Goal: Check status: Check status

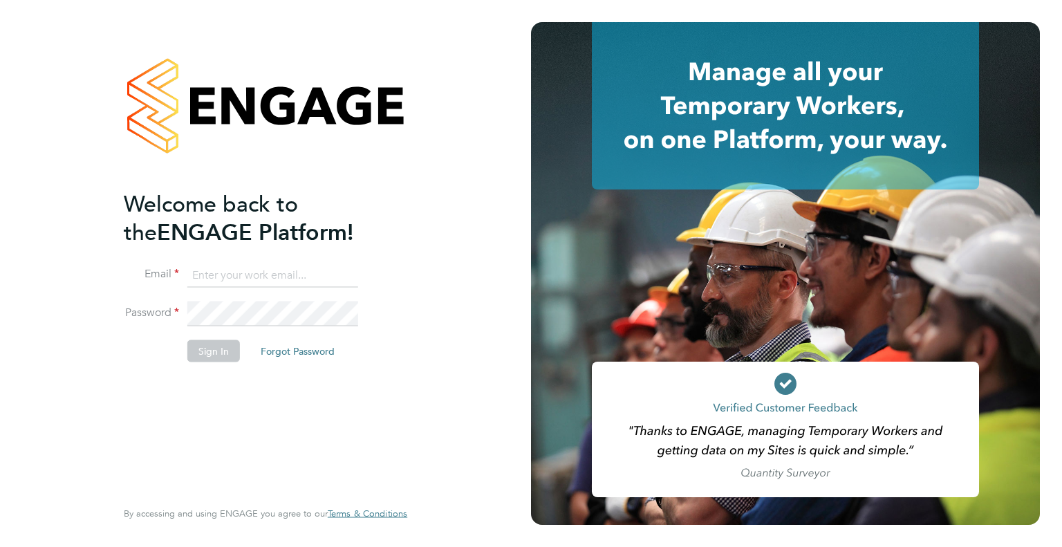
type input "swebb@spheresolutions.co.uk"
click at [227, 352] on button "Sign In" at bounding box center [213, 351] width 53 height 22
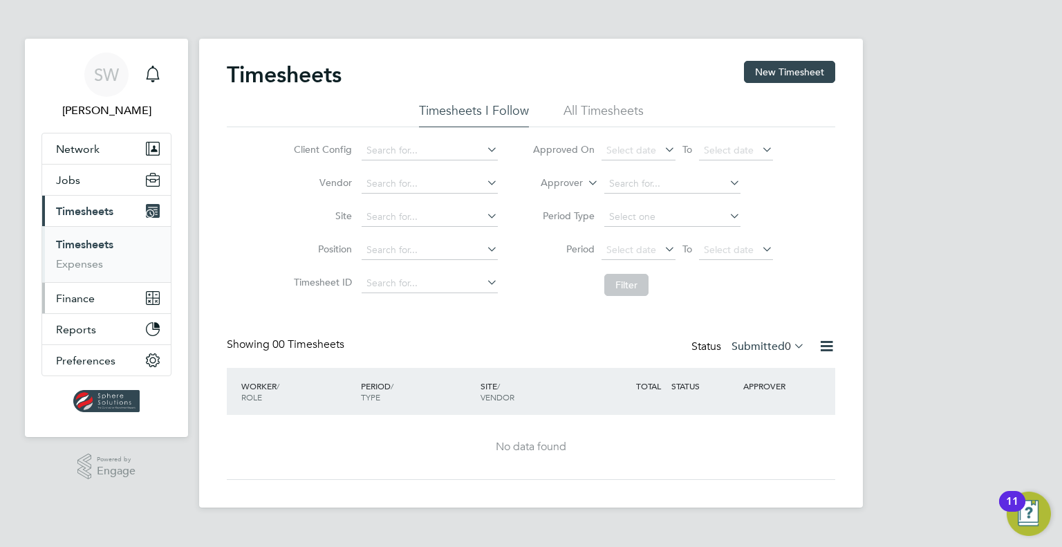
click at [86, 299] on span "Finance" at bounding box center [75, 298] width 39 height 13
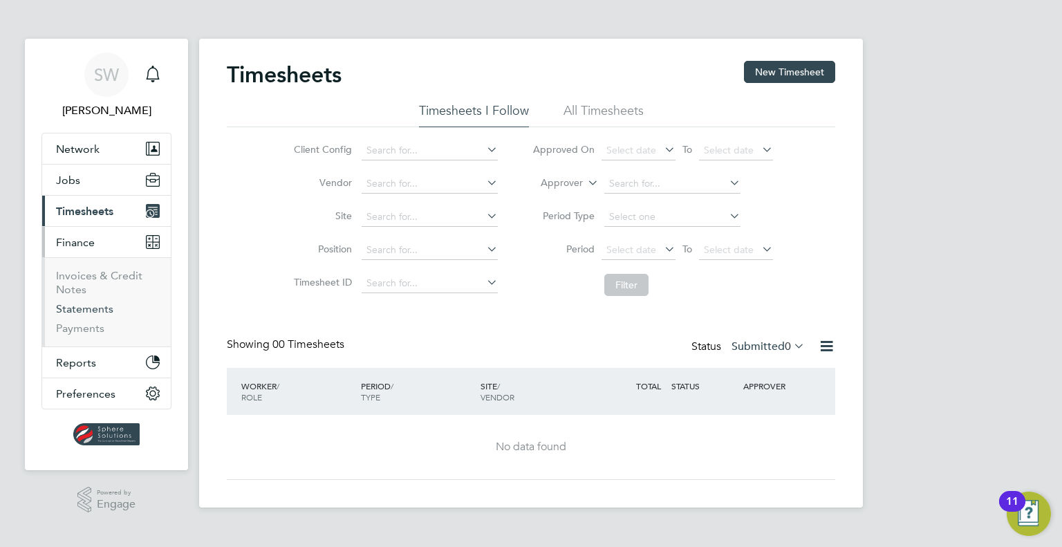
click at [84, 308] on link "Statements" at bounding box center [84, 308] width 57 height 13
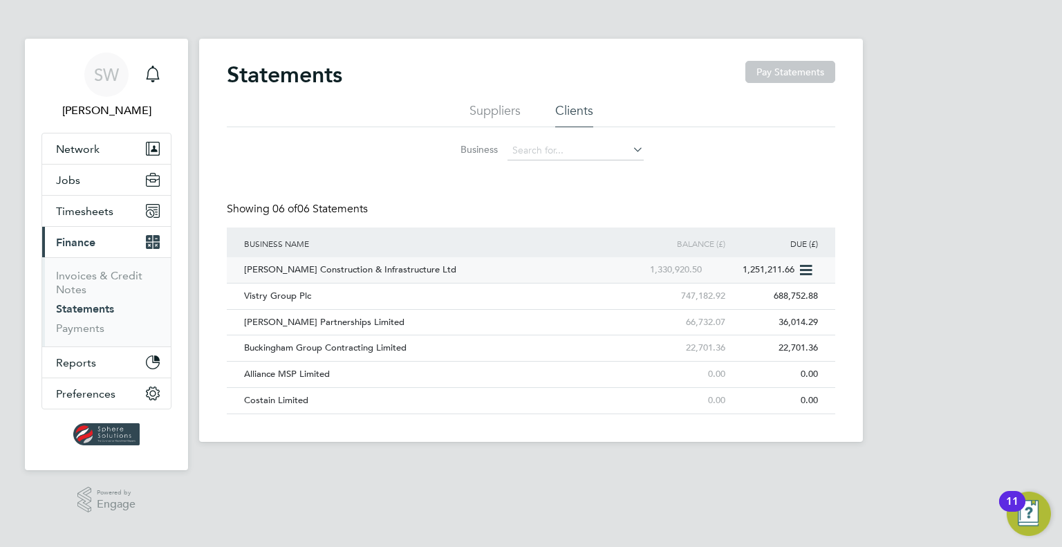
click at [246, 272] on div "[PERSON_NAME] Construction & Infrastructure Ltd" at bounding box center [427, 270] width 372 height 26
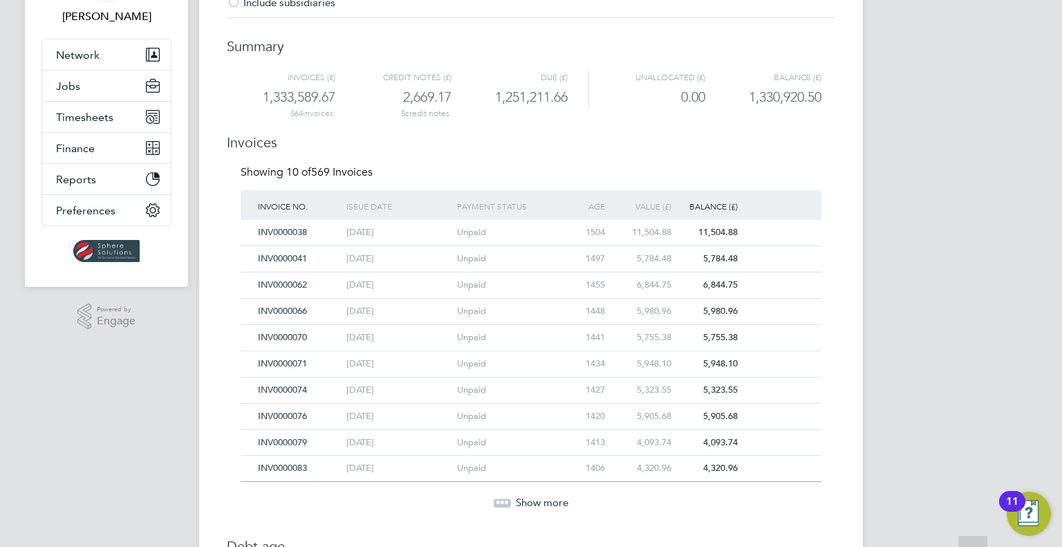
scroll to position [214, 0]
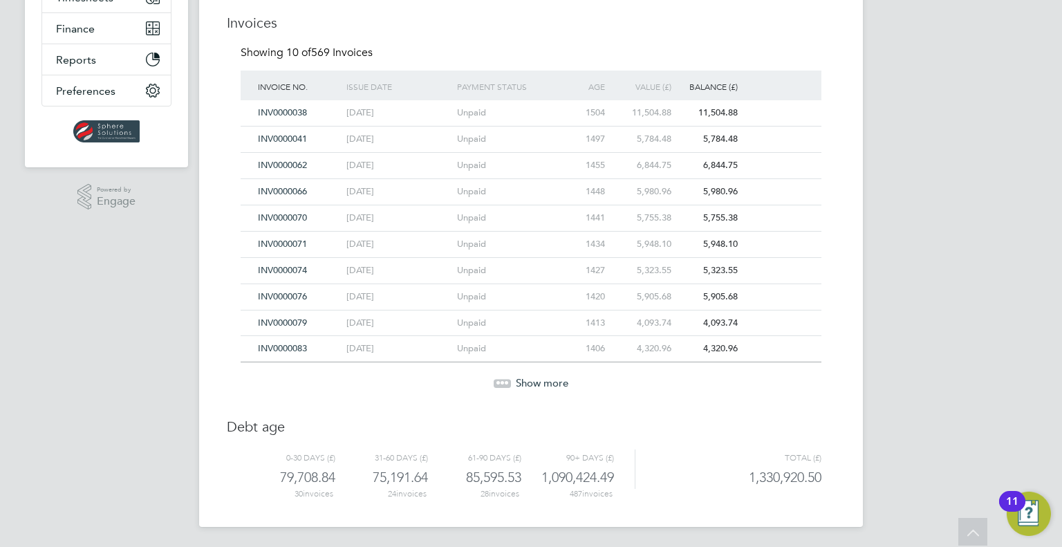
click at [533, 378] on span "Show more" at bounding box center [542, 382] width 53 height 13
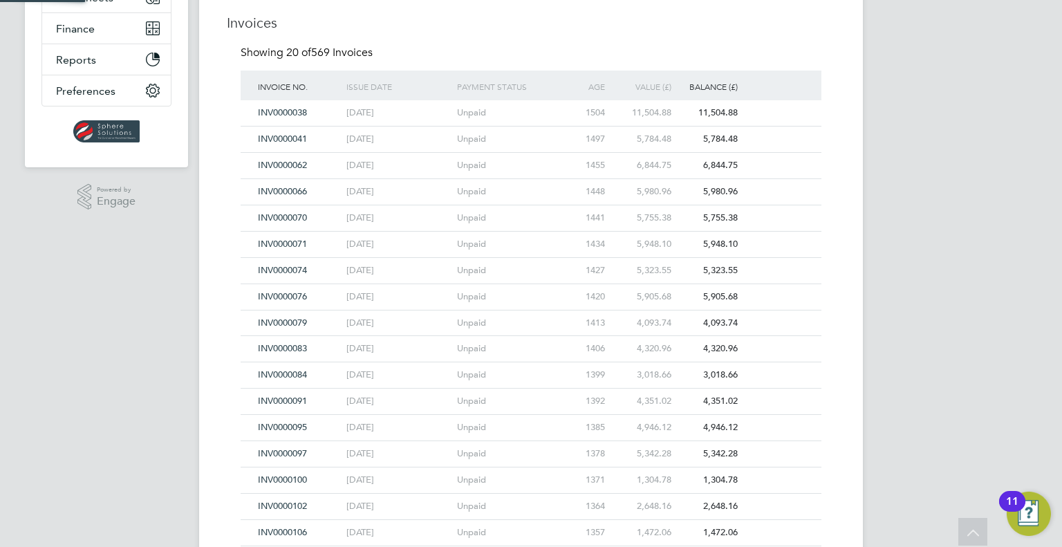
scroll to position [474, 0]
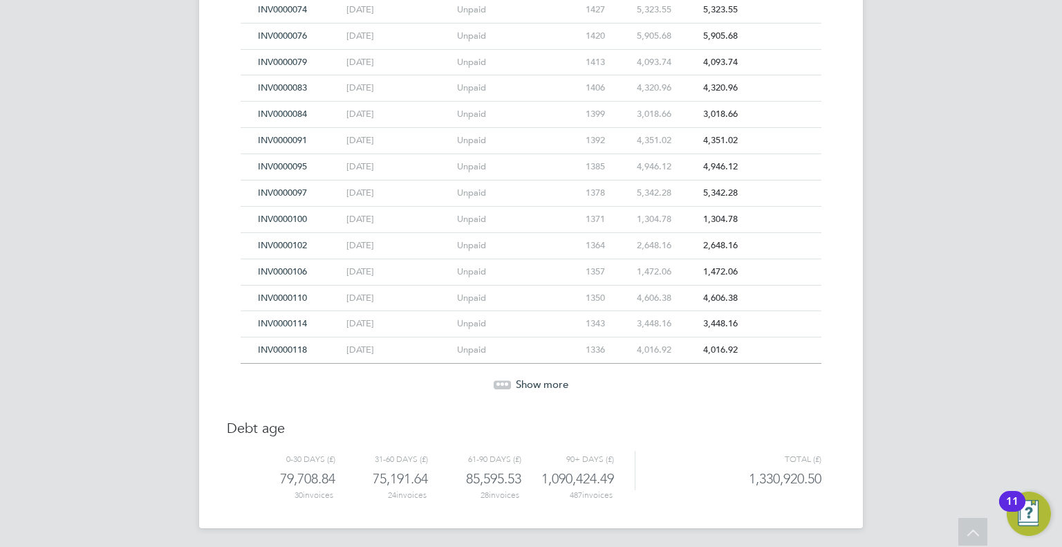
click at [533, 378] on span "Show more" at bounding box center [542, 384] width 53 height 13
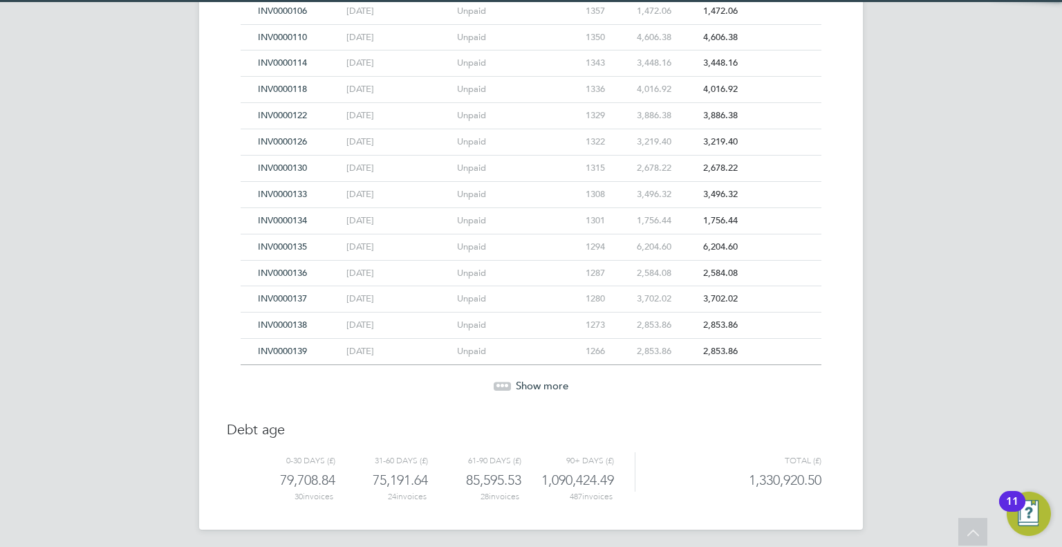
click at [533, 379] on span "Show more" at bounding box center [542, 385] width 53 height 13
click at [533, 380] on span "Show more" at bounding box center [542, 386] width 53 height 13
click at [533, 382] on span "Show more" at bounding box center [542, 388] width 53 height 13
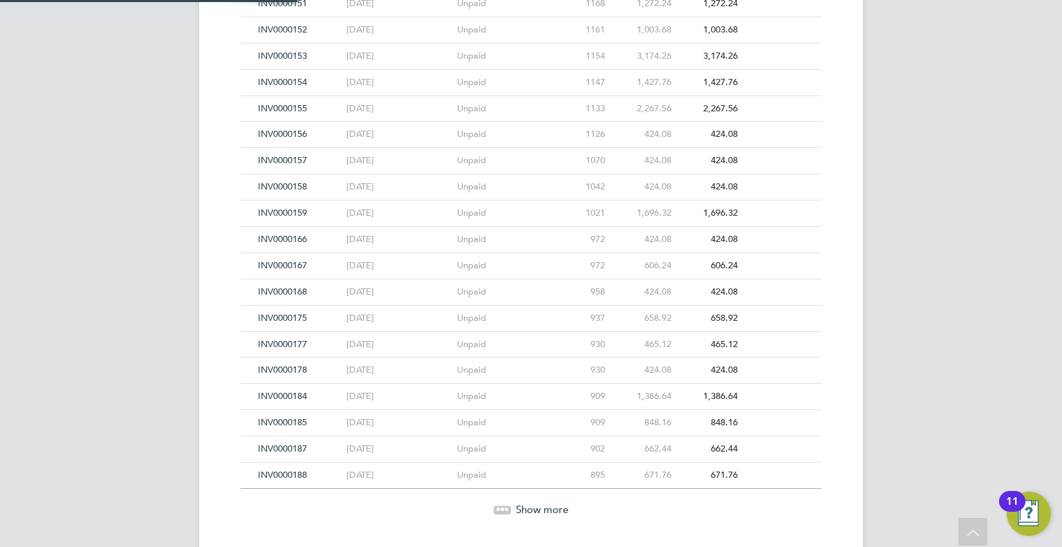
scroll to position [1517, 0]
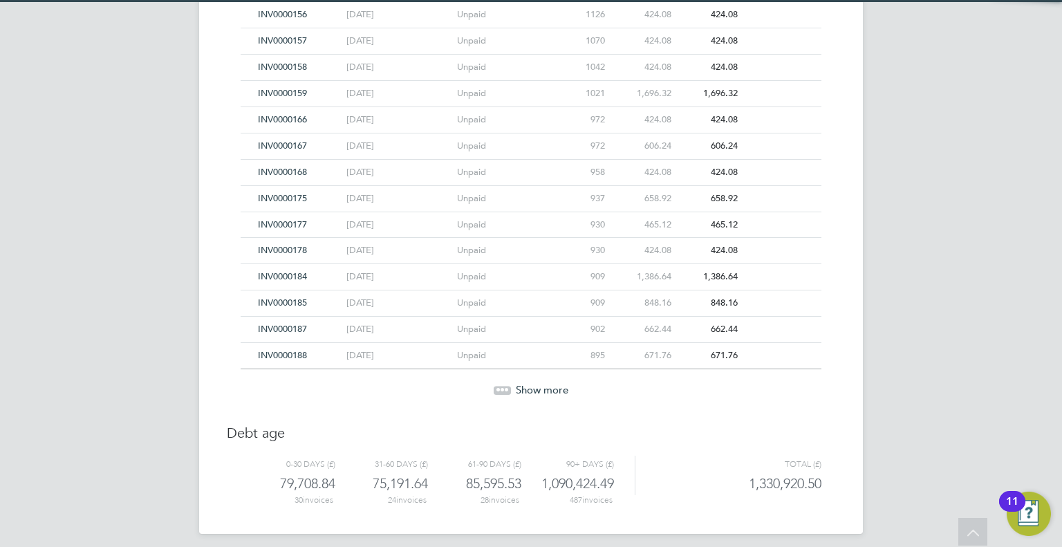
click at [533, 383] on span "Show more" at bounding box center [542, 389] width 53 height 13
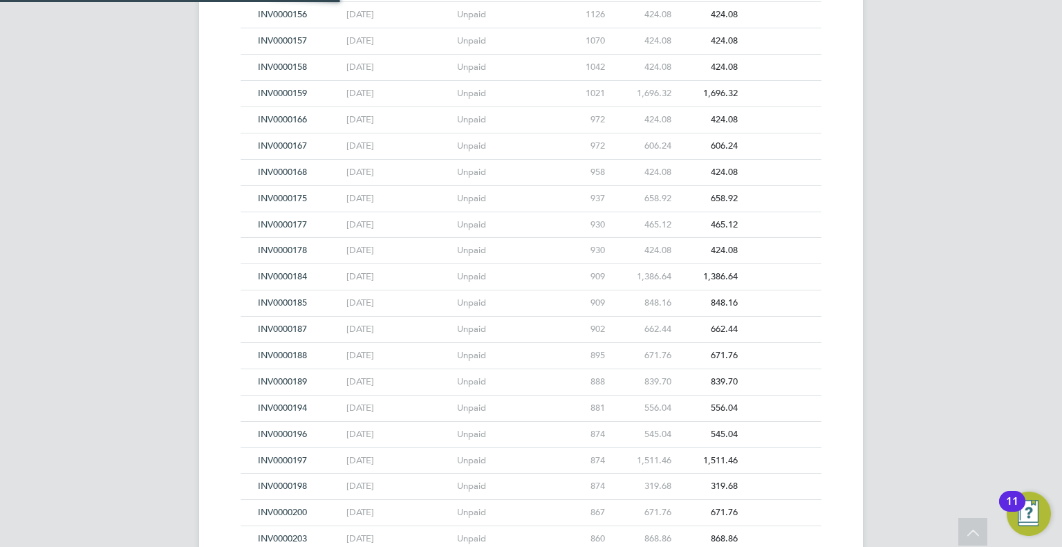
scroll to position [1778, 0]
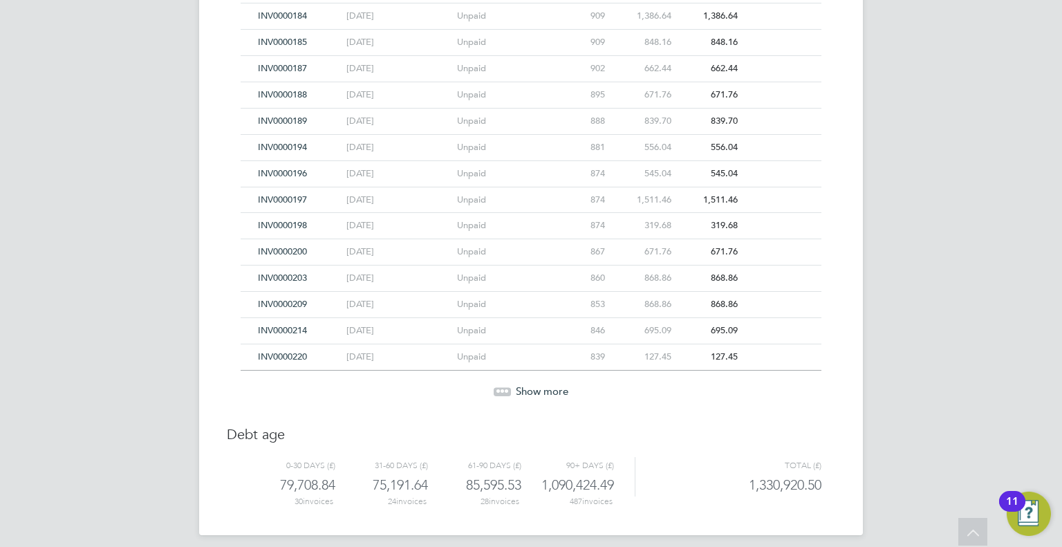
click at [533, 385] on span "Show more" at bounding box center [542, 391] width 53 height 13
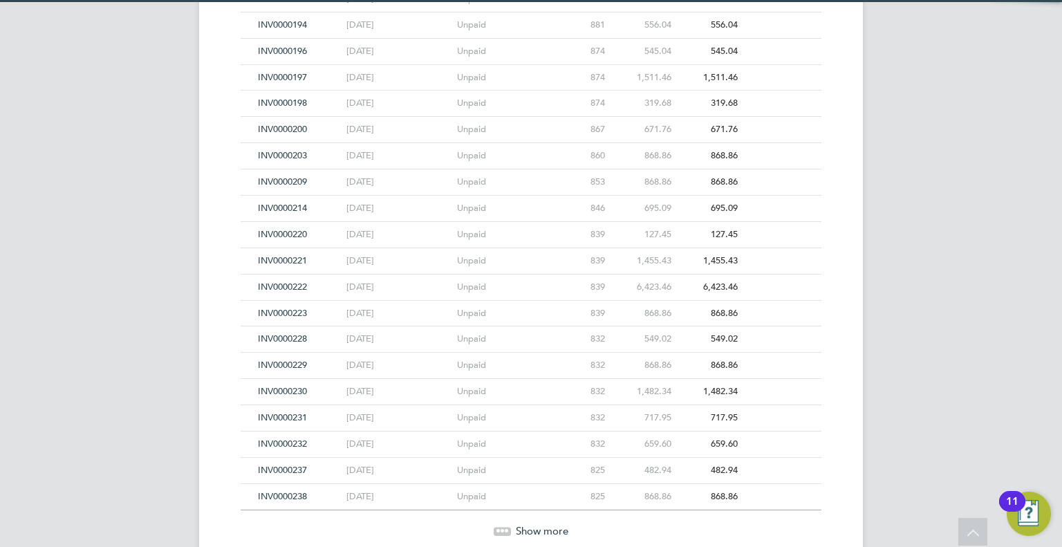
scroll to position [2039, 0]
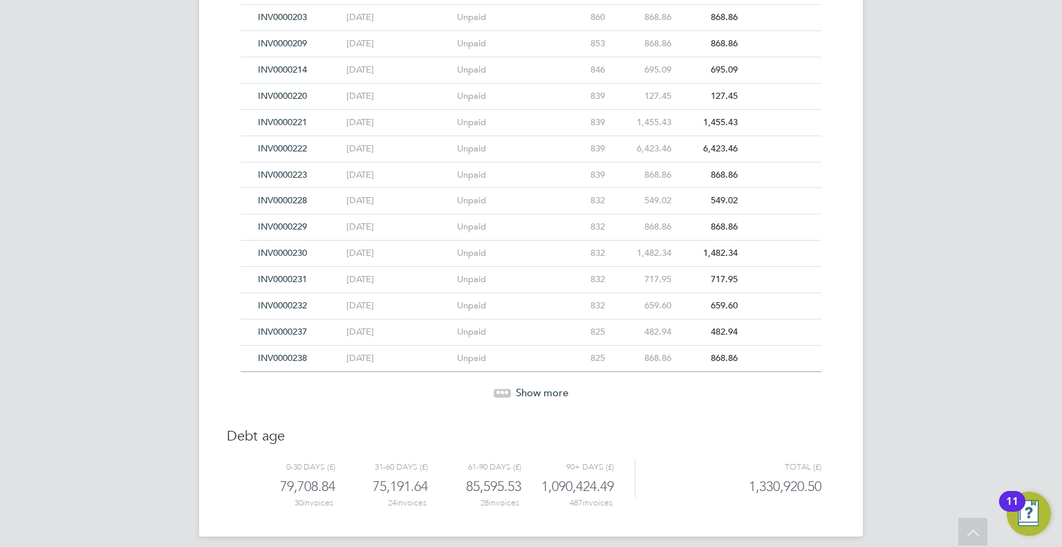
click at [533, 386] on span "Show more" at bounding box center [542, 392] width 53 height 13
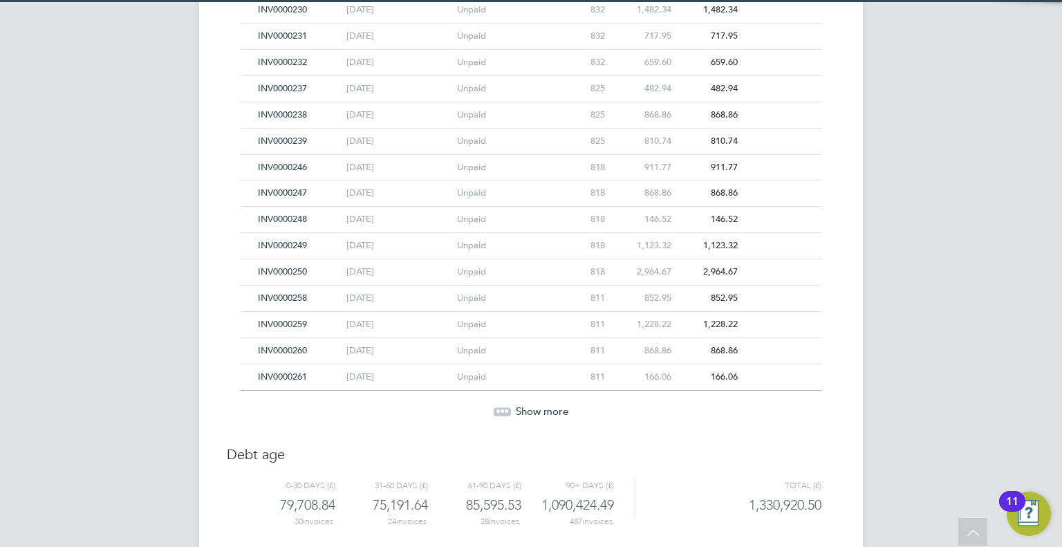
scroll to position [2300, 0]
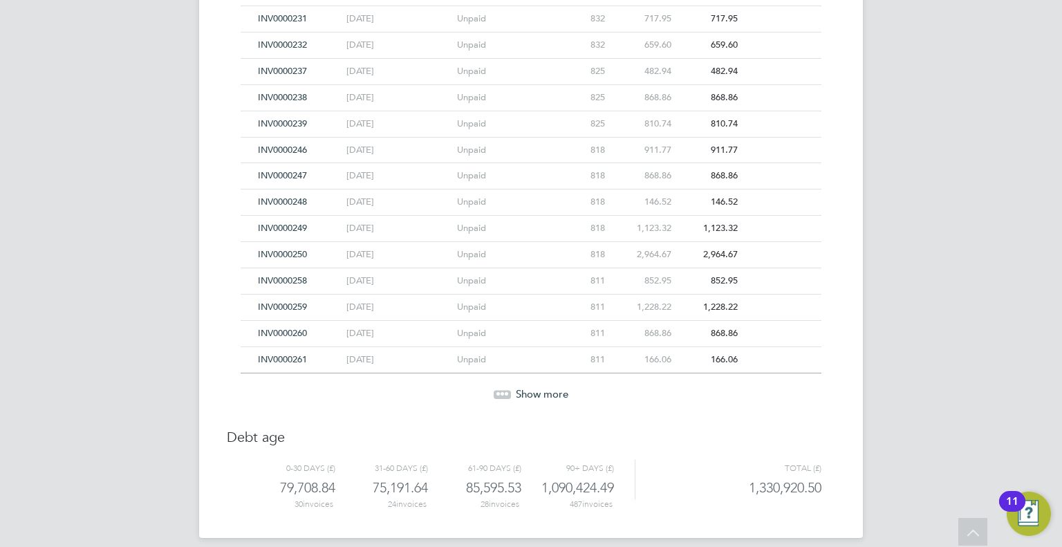
click at [533, 387] on span "Show more" at bounding box center [542, 393] width 53 height 13
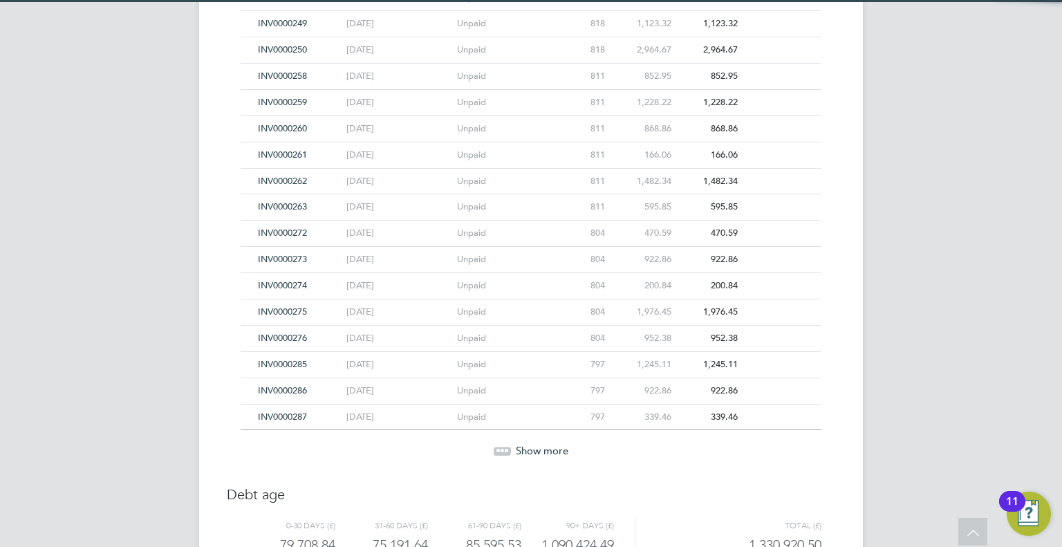
scroll to position [2560, 0]
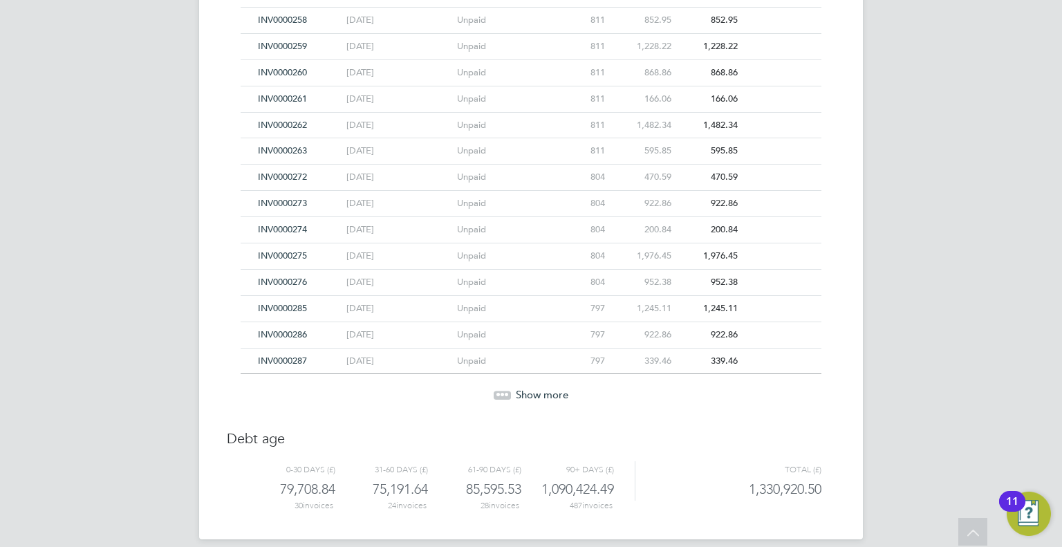
click at [533, 388] on span "Show more" at bounding box center [542, 394] width 53 height 13
click at [534, 389] on span "Show more" at bounding box center [542, 395] width 53 height 13
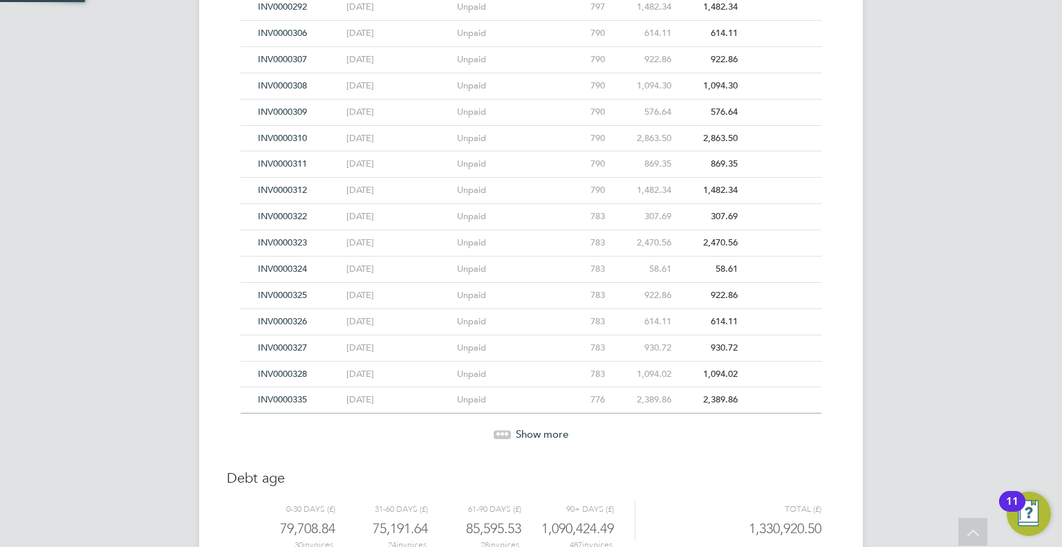
scroll to position [3082, 0]
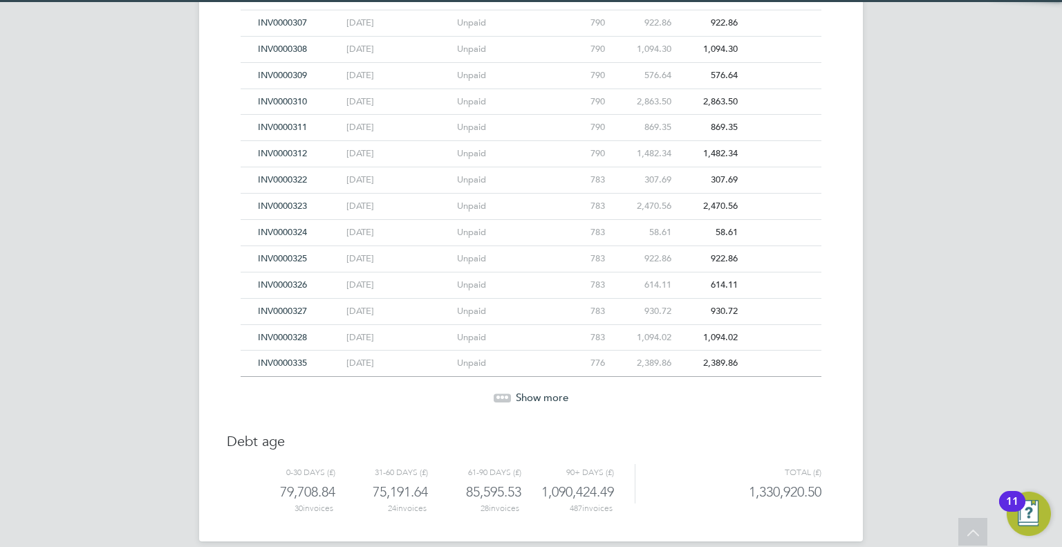
click at [534, 391] on span "Show more" at bounding box center [542, 397] width 53 height 13
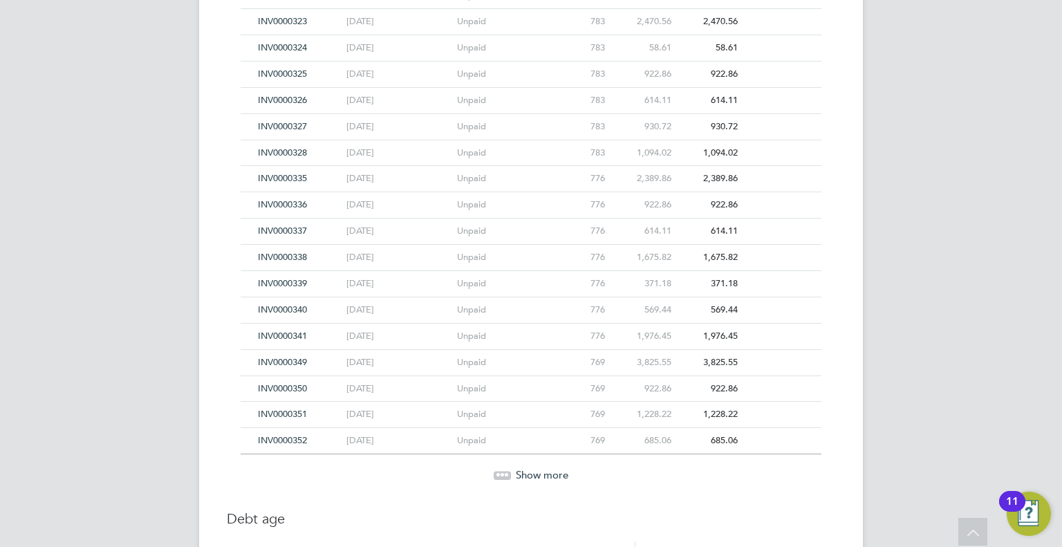
scroll to position [3342, 0]
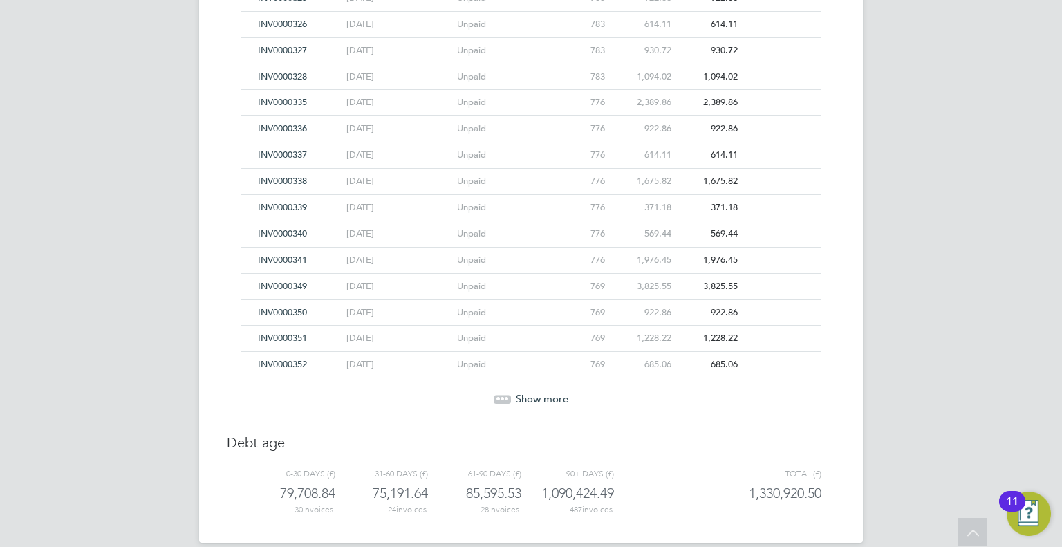
click at [534, 392] on span "Show more" at bounding box center [542, 398] width 53 height 13
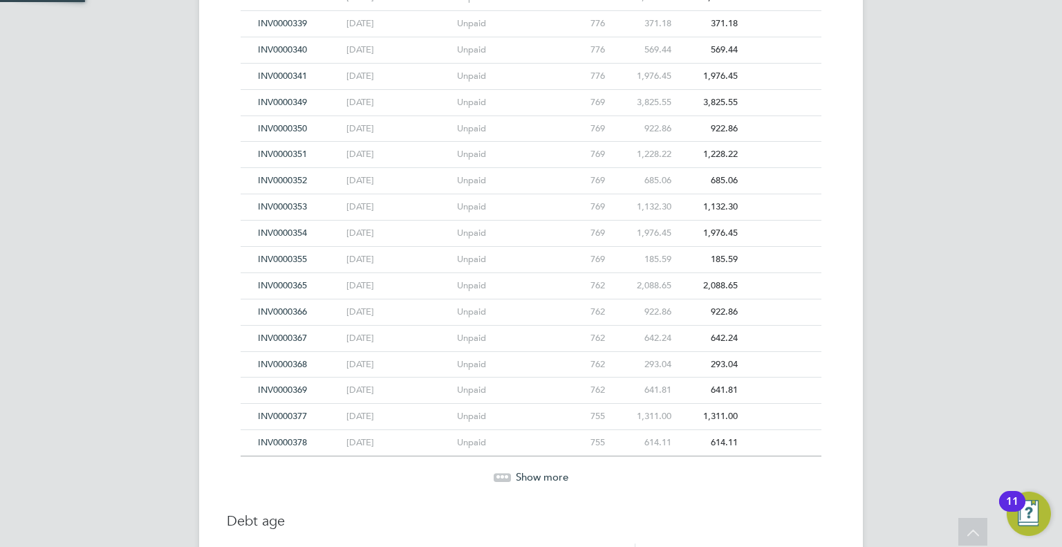
scroll to position [3603, 0]
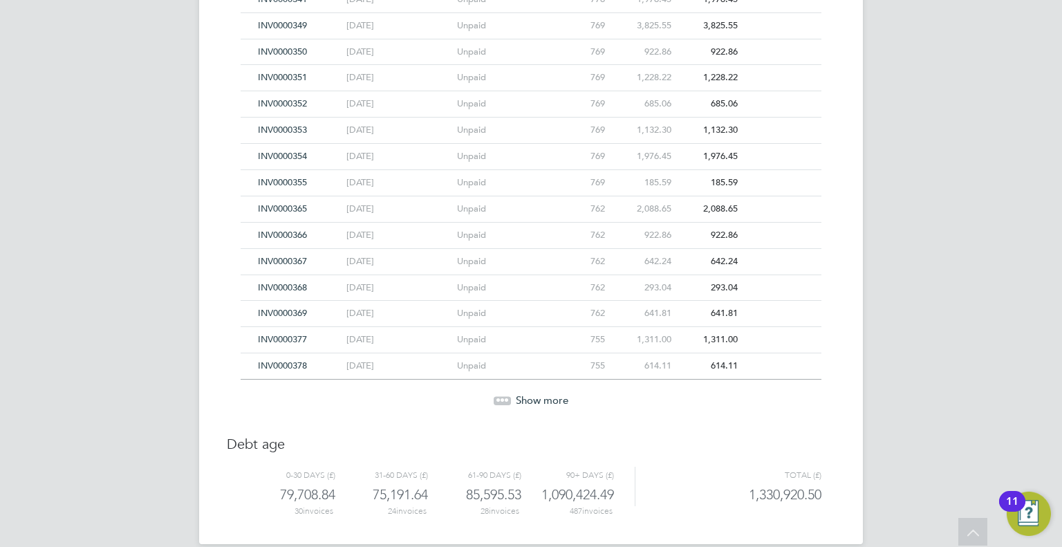
click at [534, 394] on span "Show more" at bounding box center [542, 400] width 53 height 13
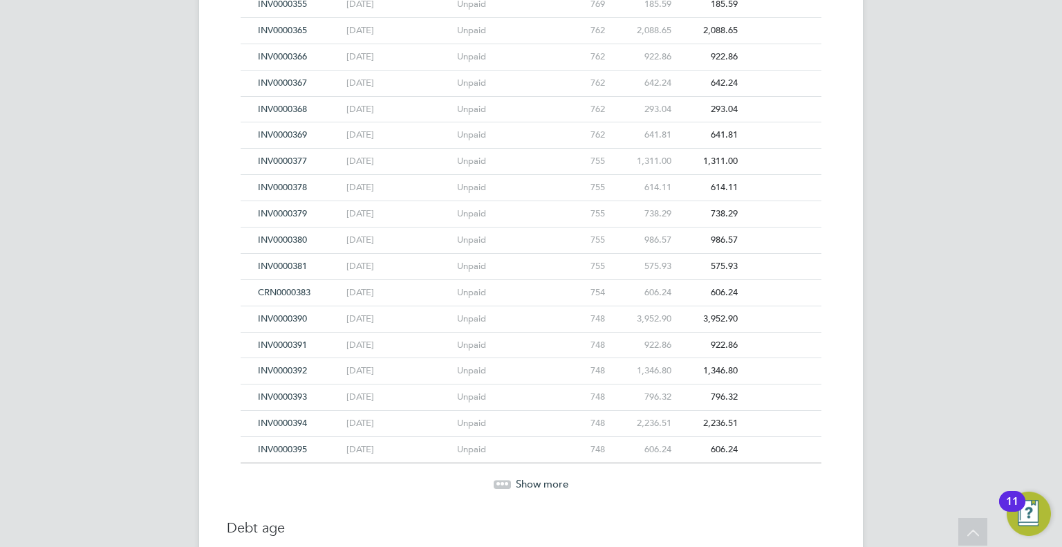
scroll to position [3864, 0]
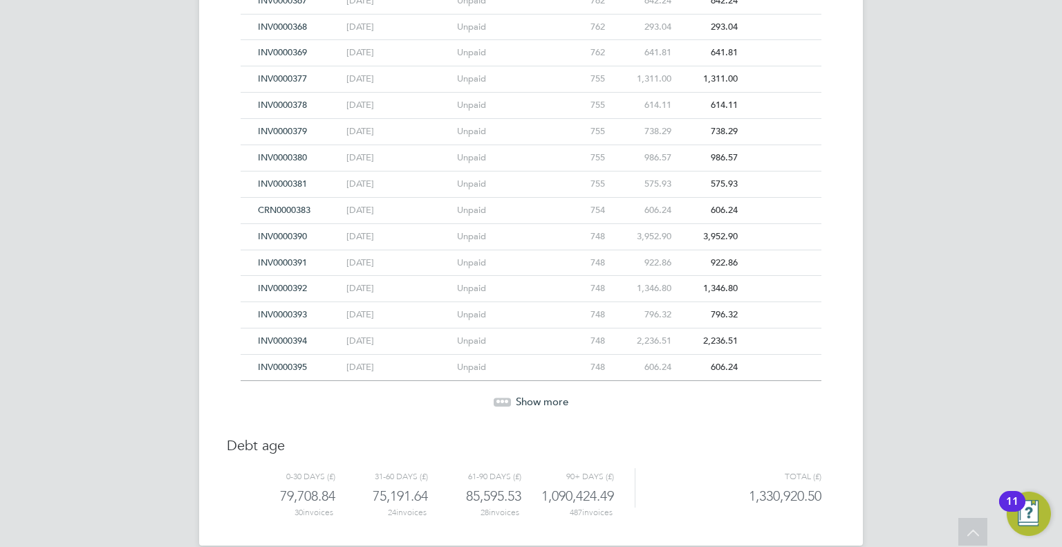
click at [535, 395] on span "Show more" at bounding box center [542, 401] width 53 height 13
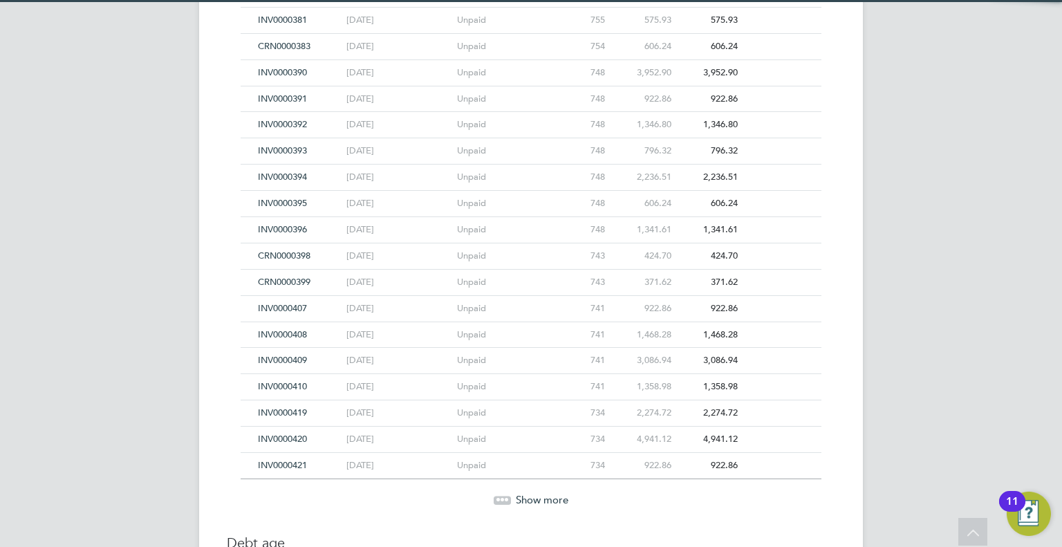
scroll to position [4125, 0]
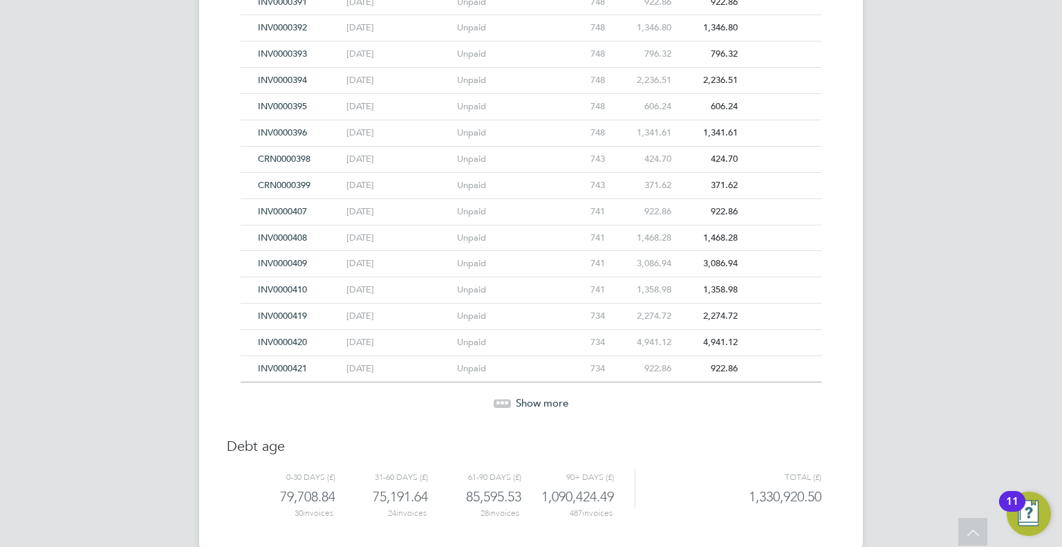
click at [535, 396] on span "Show more" at bounding box center [542, 402] width 53 height 13
click at [535, 398] on span "Show more" at bounding box center [542, 404] width 53 height 13
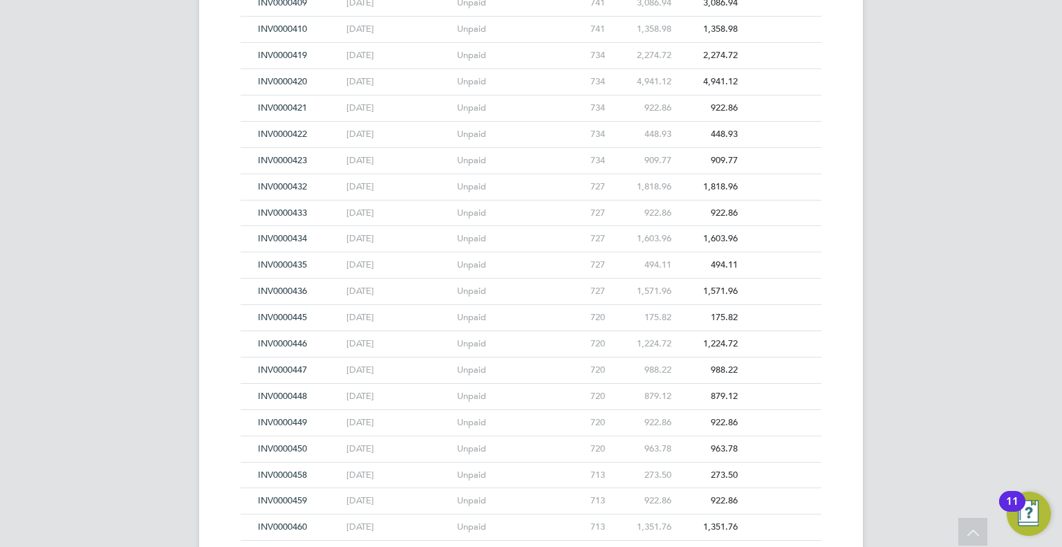
scroll to position [4646, 0]
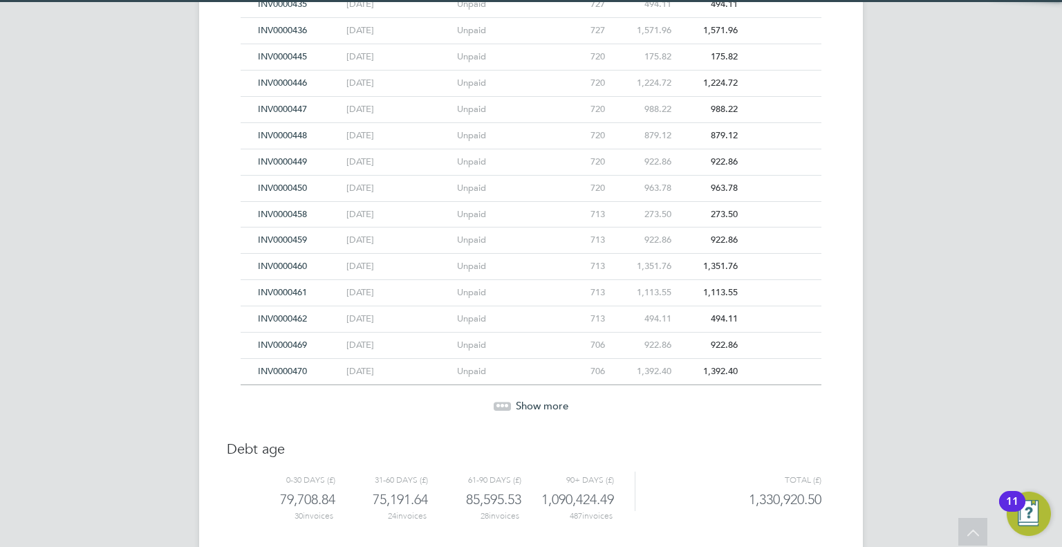
click at [535, 399] on span "Show more" at bounding box center [542, 405] width 53 height 13
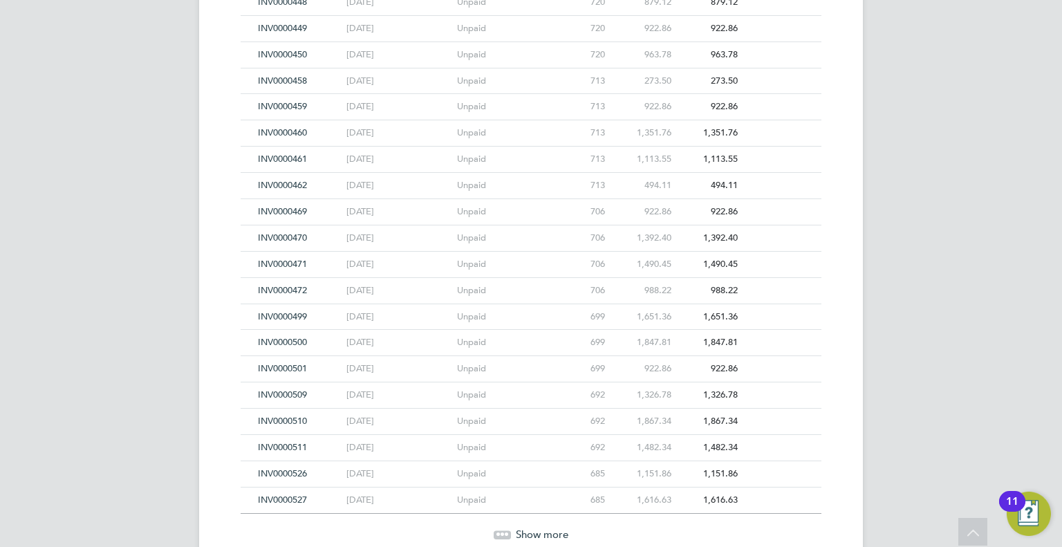
scroll to position [4907, 0]
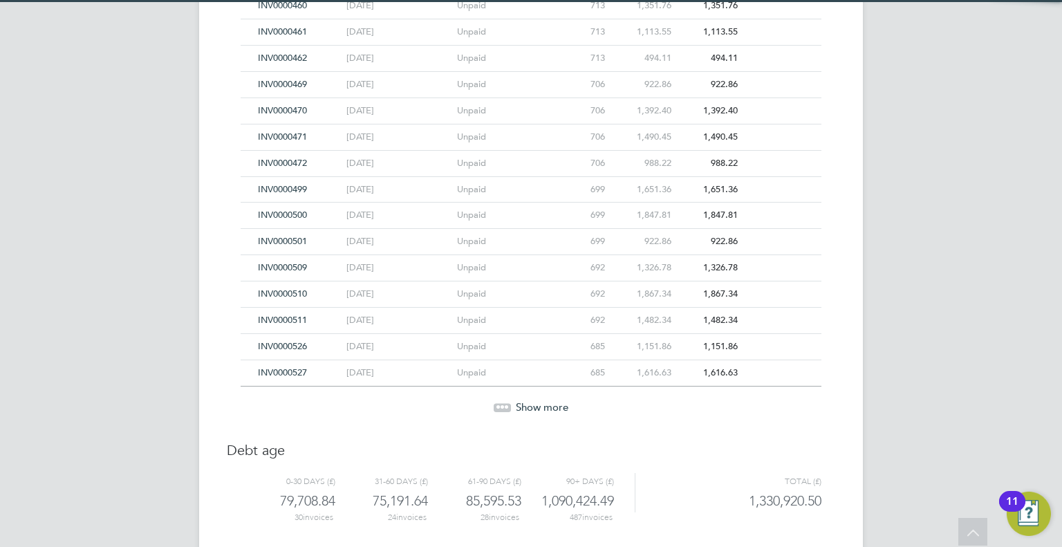
click at [535, 400] on span "Show more" at bounding box center [542, 406] width 53 height 13
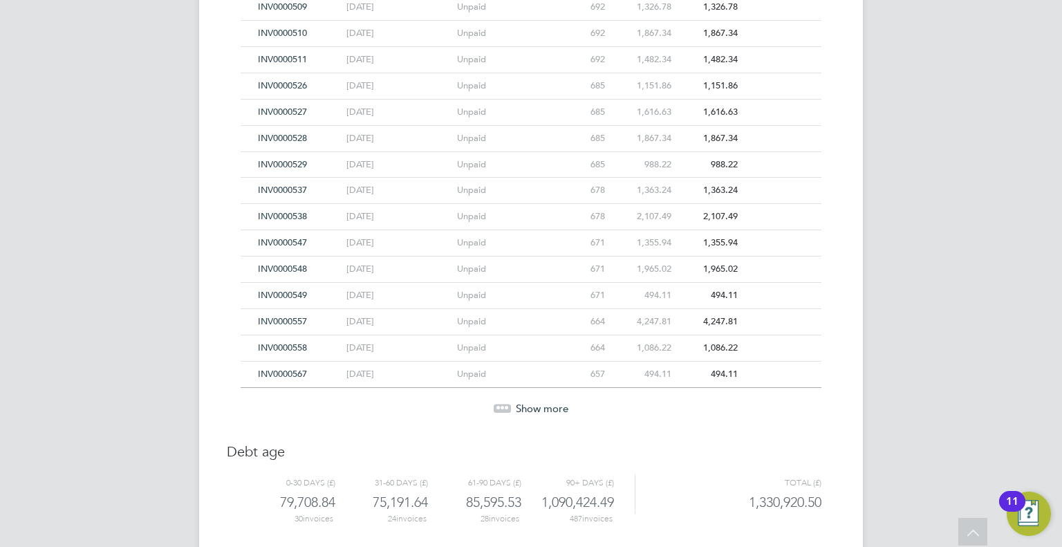
click at [535, 402] on span "Show more" at bounding box center [542, 408] width 53 height 13
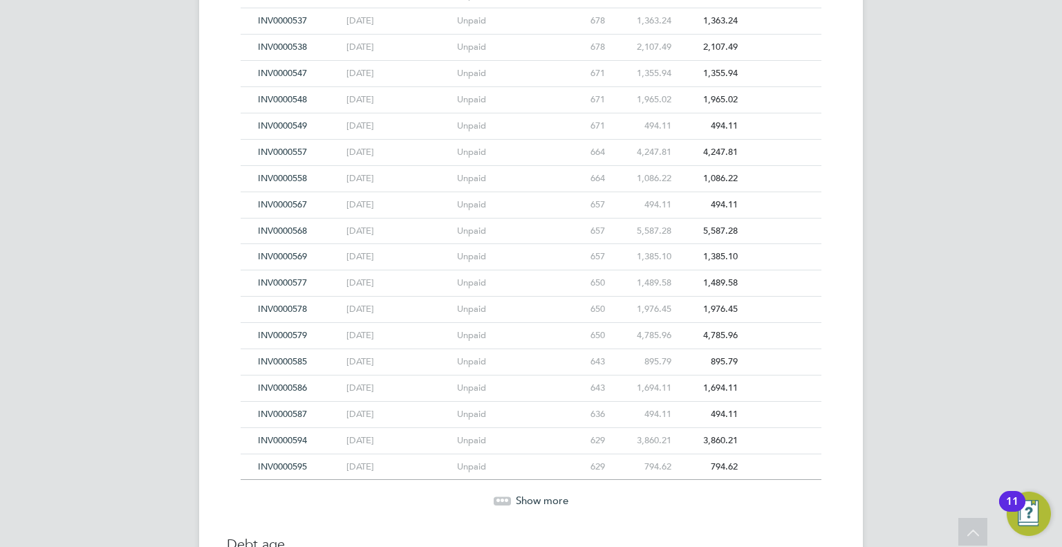
scroll to position [5428, 0]
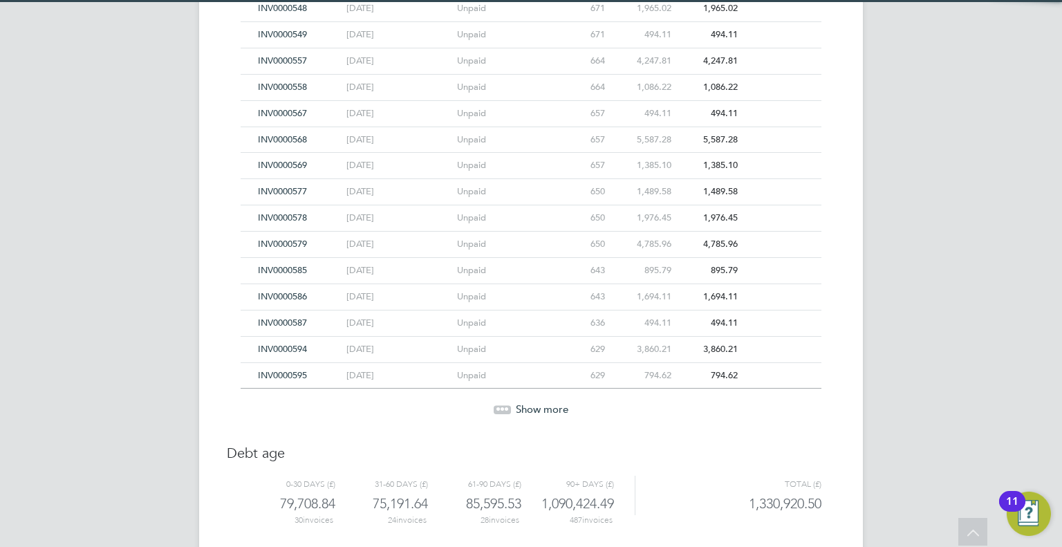
click at [535, 403] on span "Show more" at bounding box center [542, 409] width 53 height 13
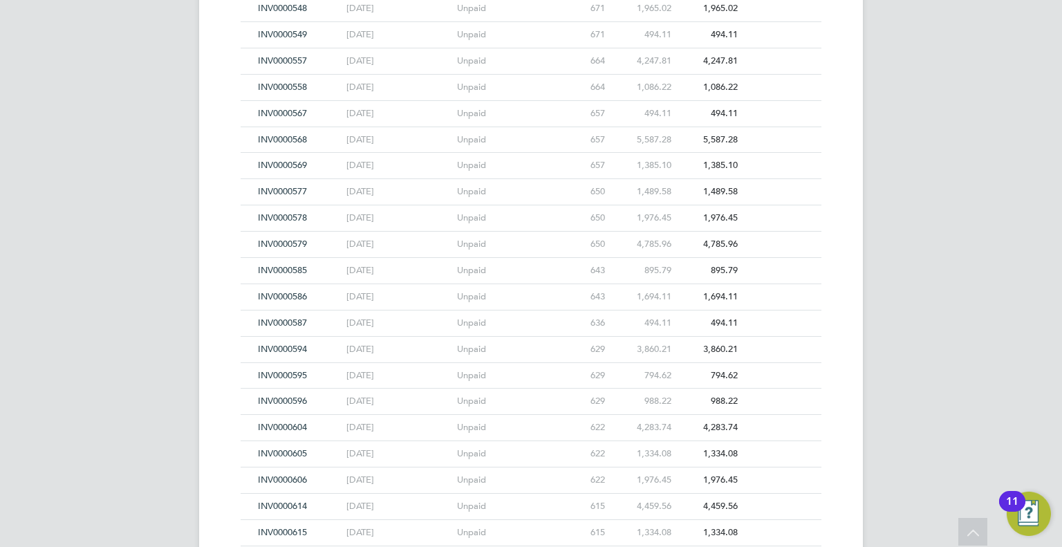
click at [536, 389] on div "Unpaid" at bounding box center [509, 402] width 111 height 26
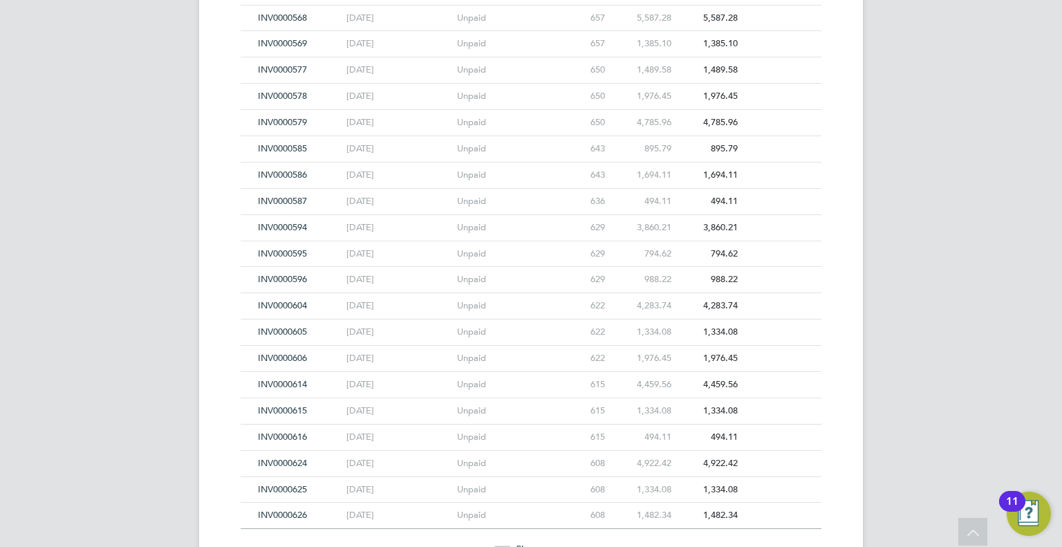
scroll to position [5689, 0]
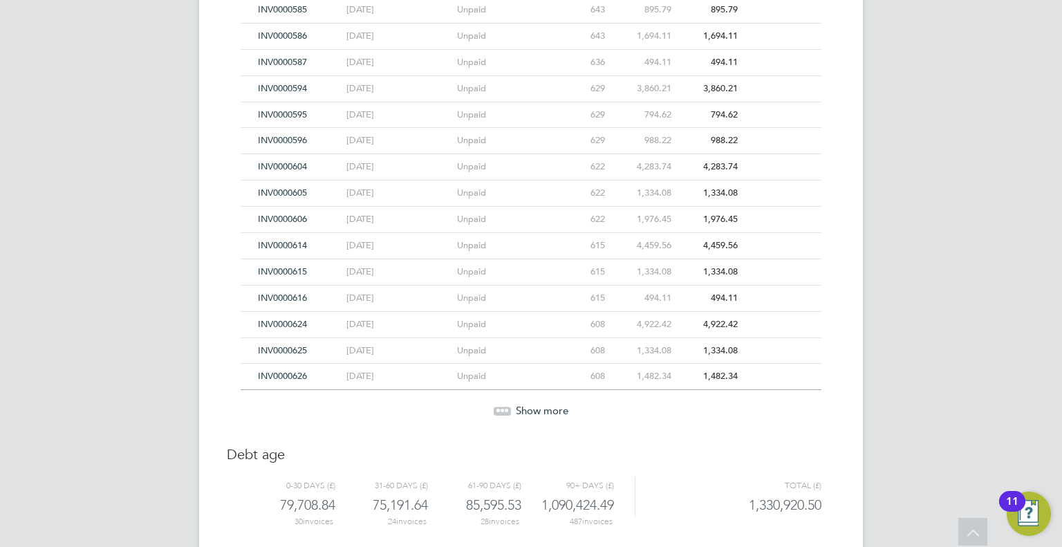
click at [536, 404] on span "Show more" at bounding box center [542, 410] width 53 height 13
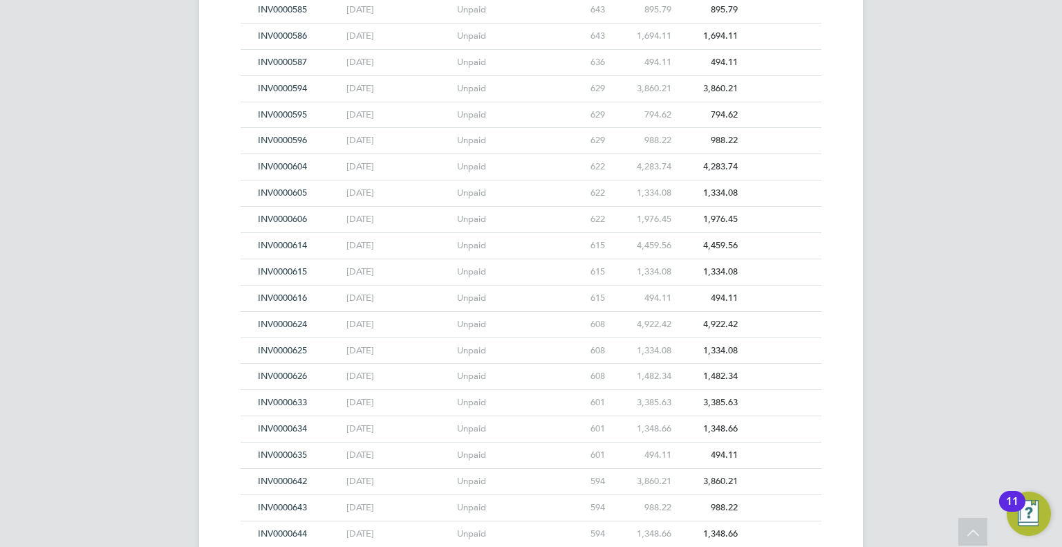
scroll to position [5950, 0]
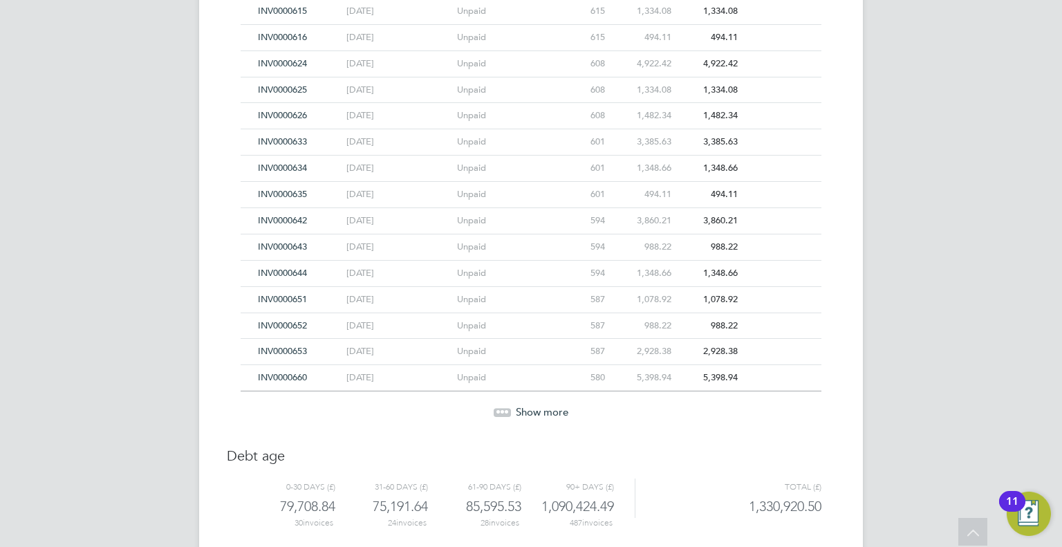
click at [537, 405] on span "Show more" at bounding box center [542, 411] width 53 height 13
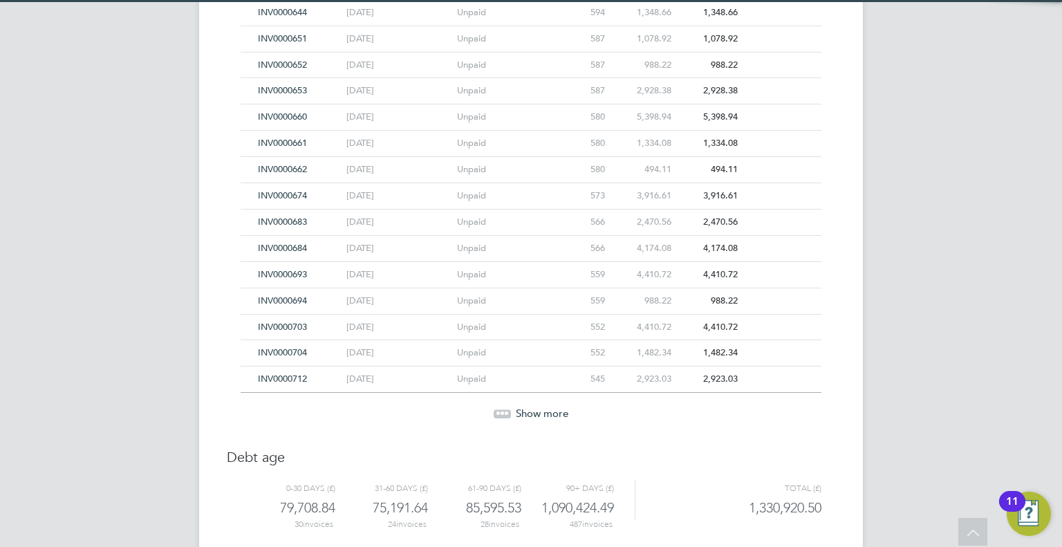
click at [537, 407] on span "Show more" at bounding box center [542, 413] width 53 height 13
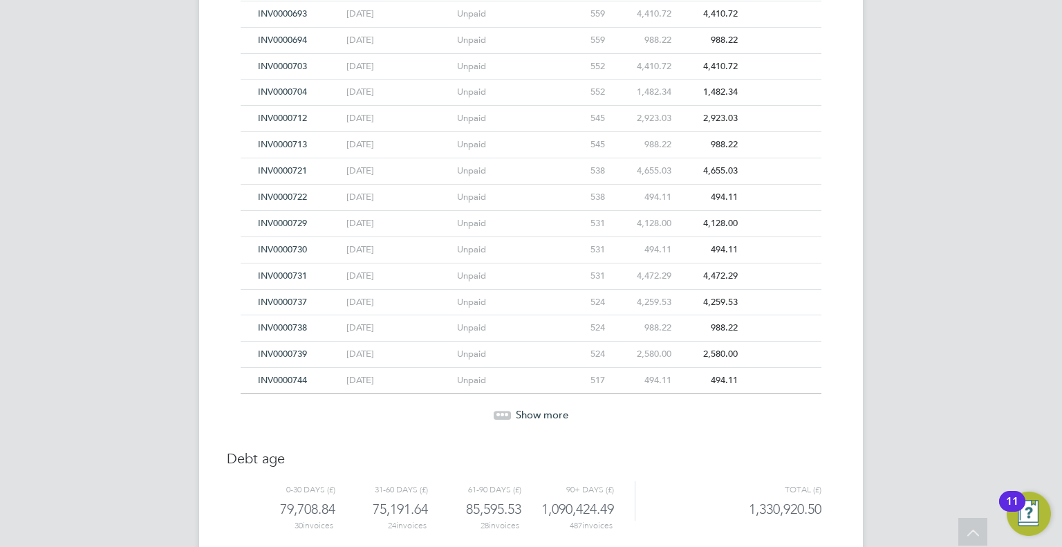
click at [537, 408] on span "Show more" at bounding box center [542, 414] width 53 height 13
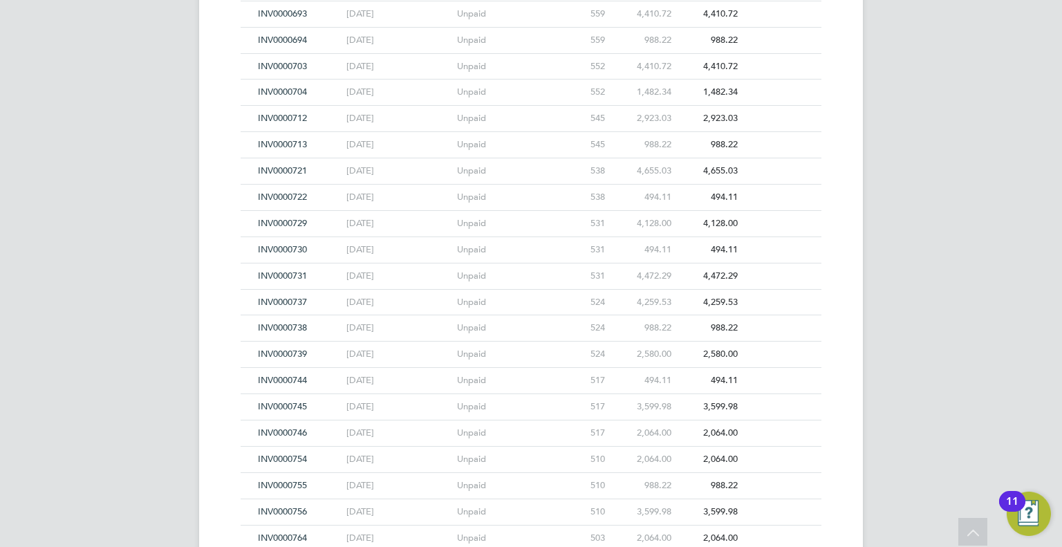
scroll to position [6732, 0]
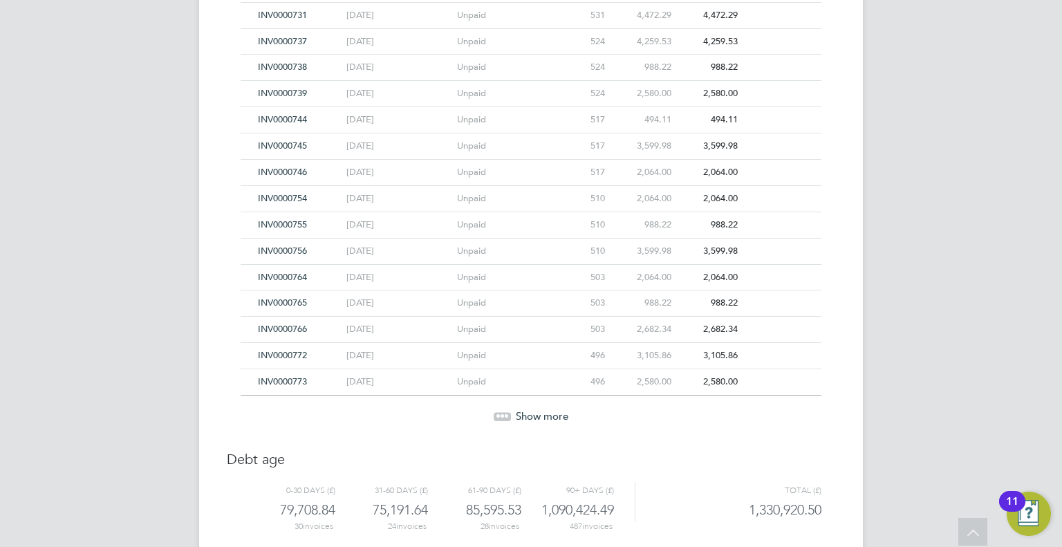
click at [537, 409] on span "Show more" at bounding box center [542, 415] width 53 height 13
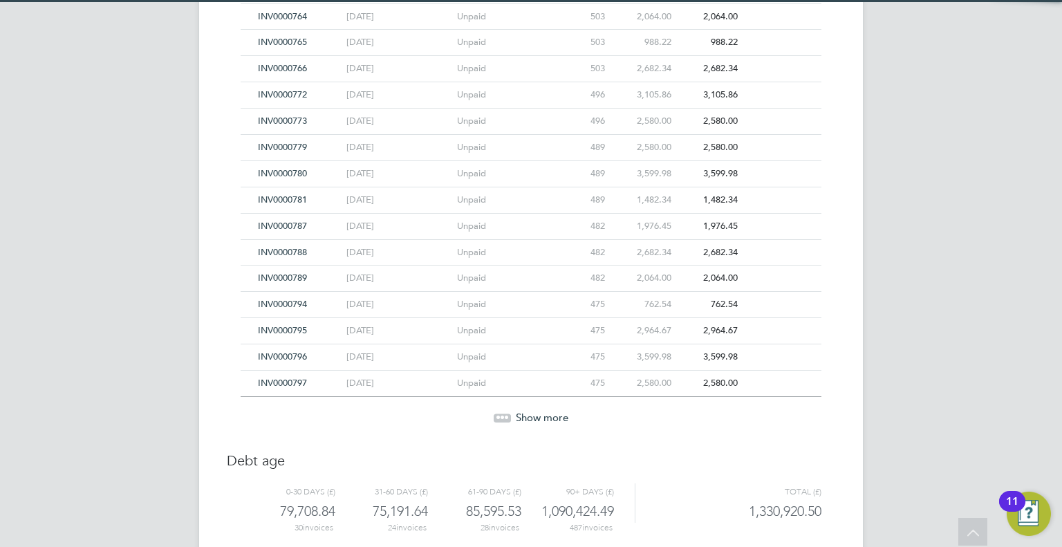
click at [537, 411] on span "Show more" at bounding box center [542, 417] width 53 height 13
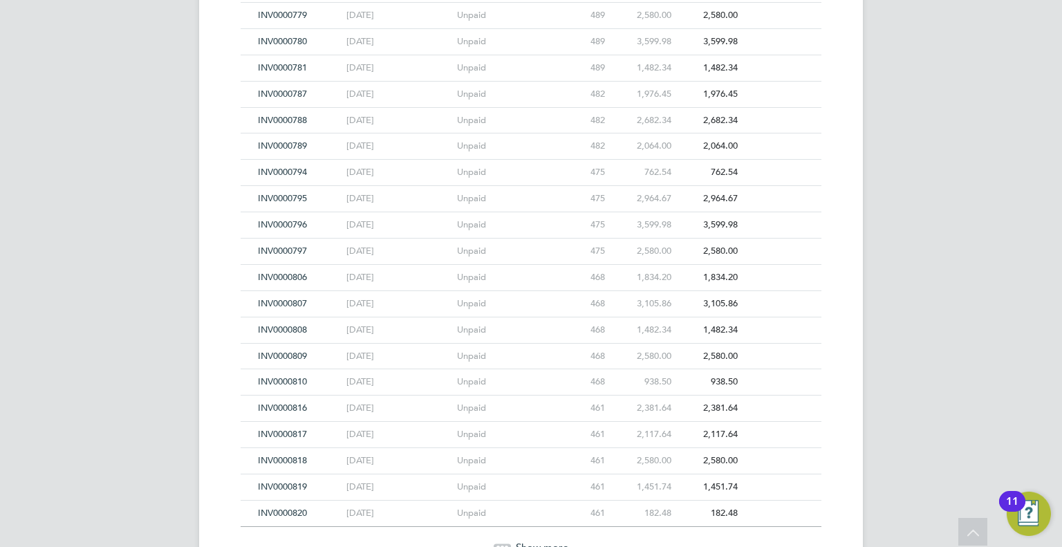
scroll to position [7253, 0]
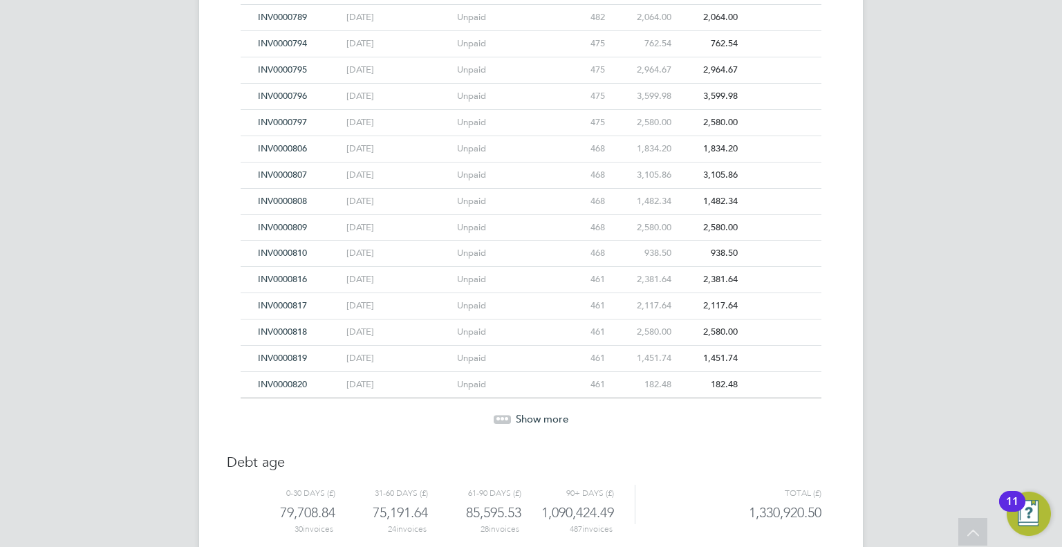
click at [537, 412] on span "Show more" at bounding box center [542, 418] width 53 height 13
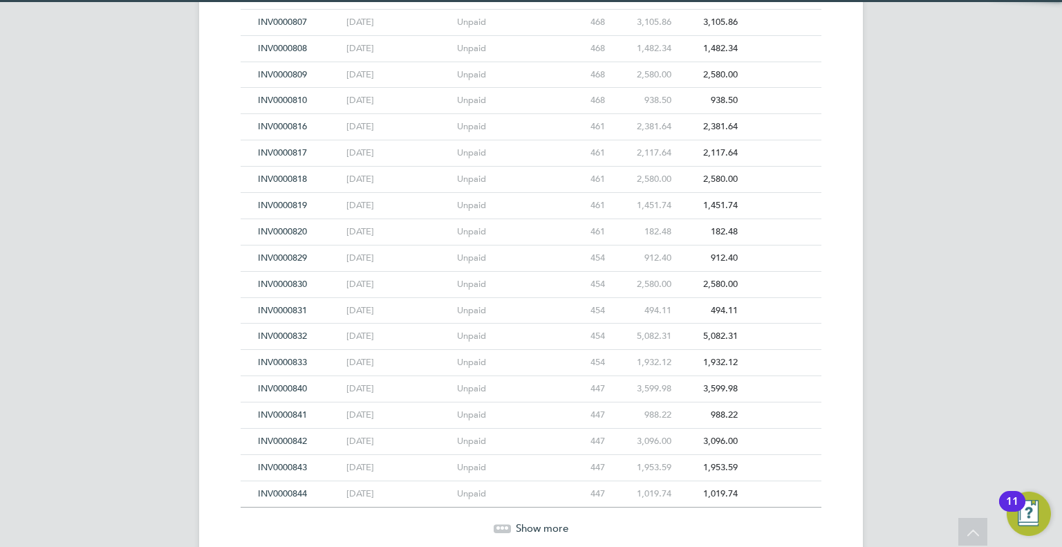
scroll to position [7514, 0]
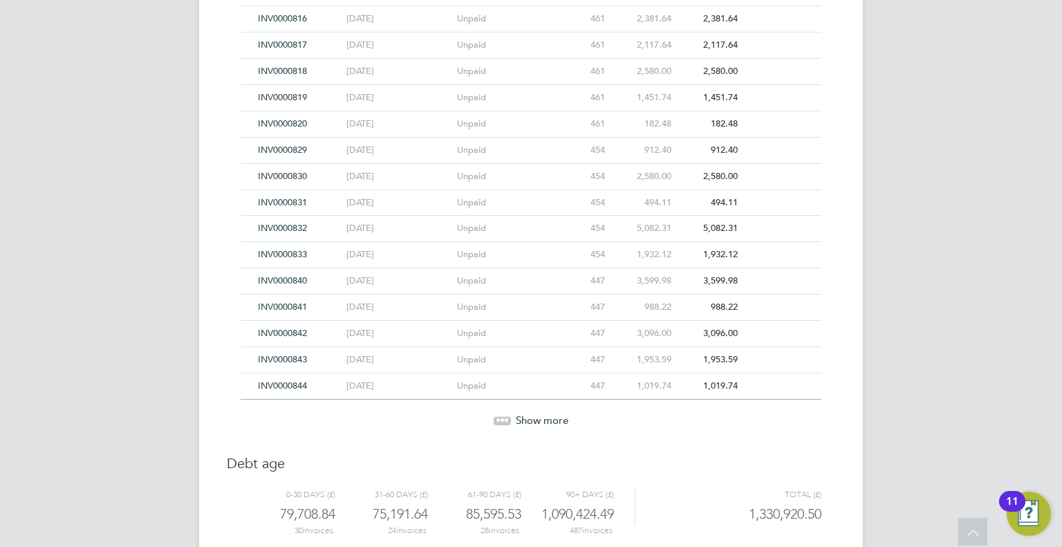
click at [537, 414] on span "Show more" at bounding box center [542, 420] width 53 height 13
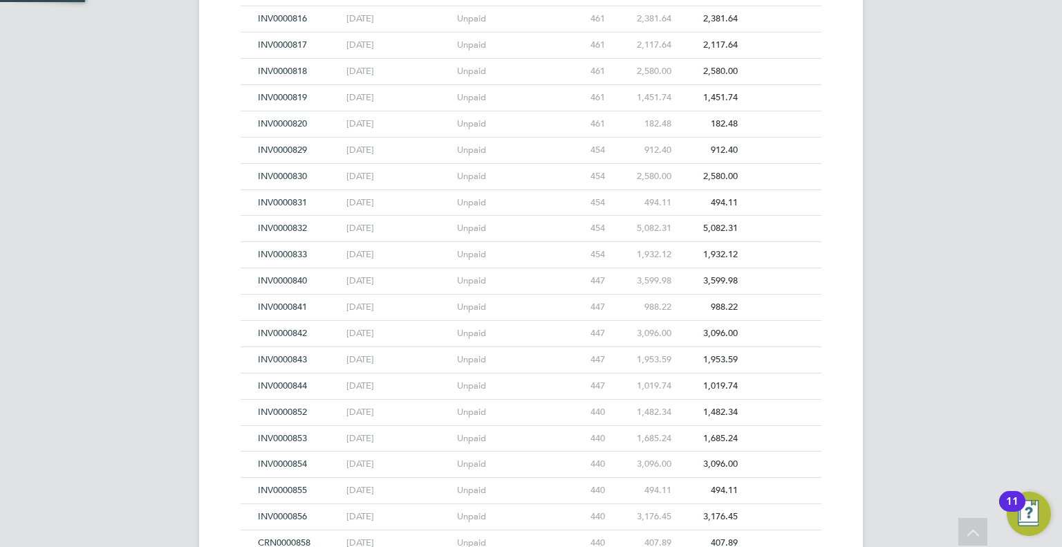
scroll to position [7775, 0]
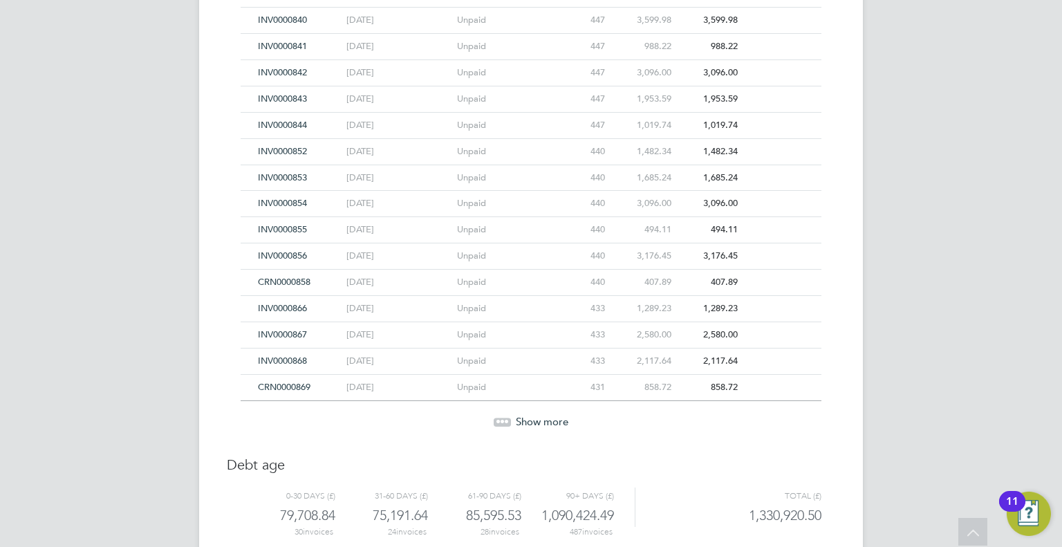
click at [537, 415] on span "Show more" at bounding box center [542, 421] width 53 height 13
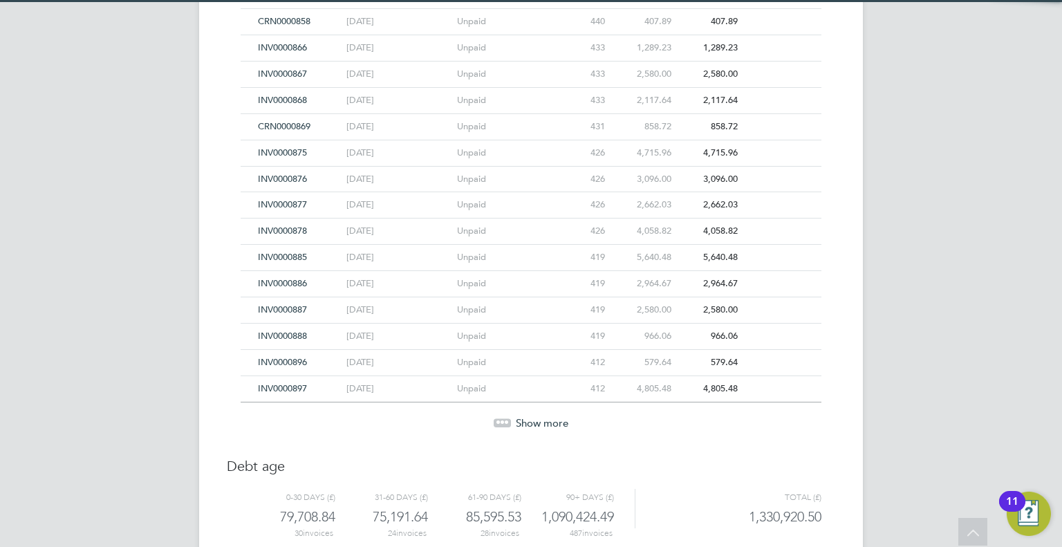
click at [537, 416] on span "Show more" at bounding box center [542, 422] width 53 height 13
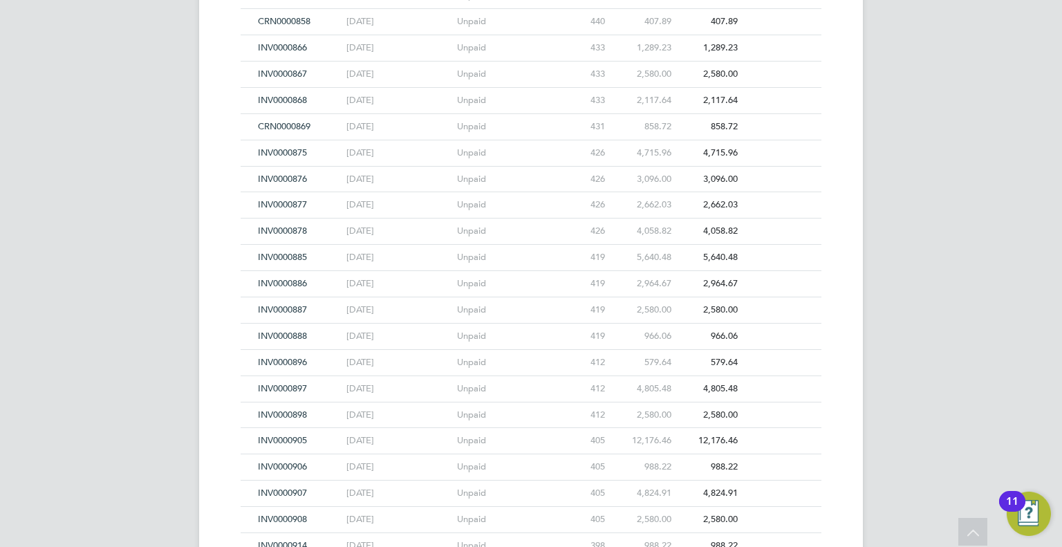
scroll to position [8296, 0]
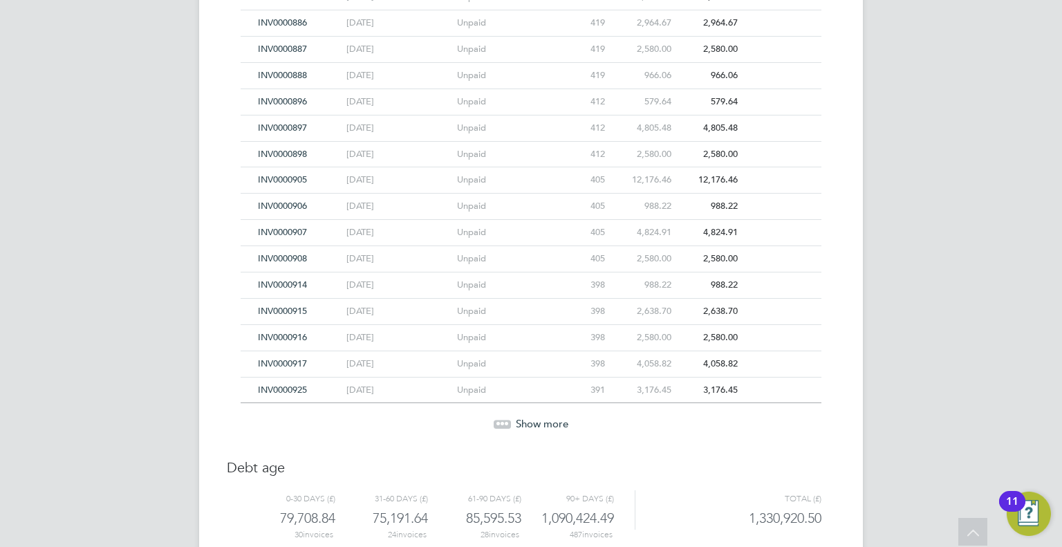
click at [537, 417] on span "Show more" at bounding box center [542, 423] width 53 height 13
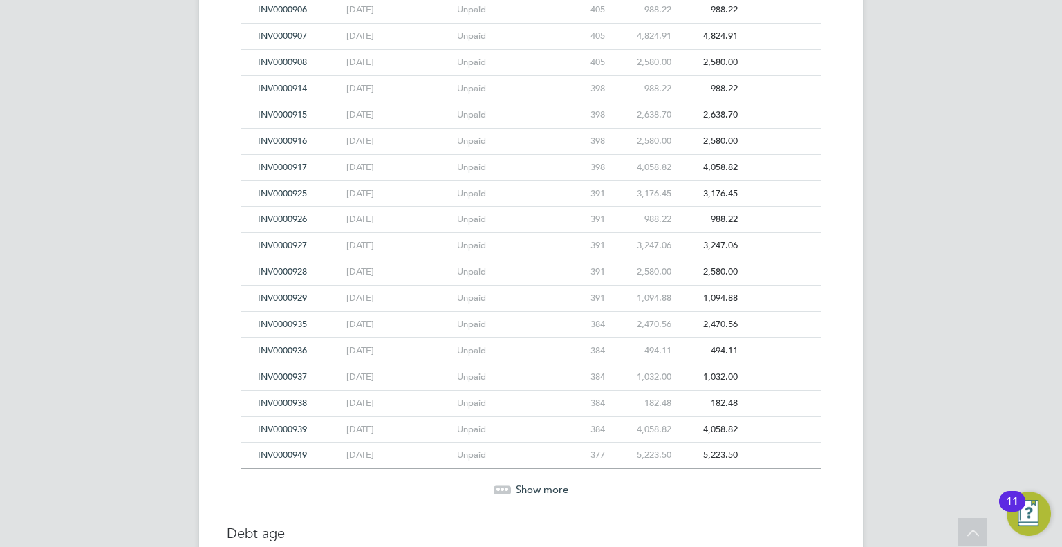
scroll to position [8557, 0]
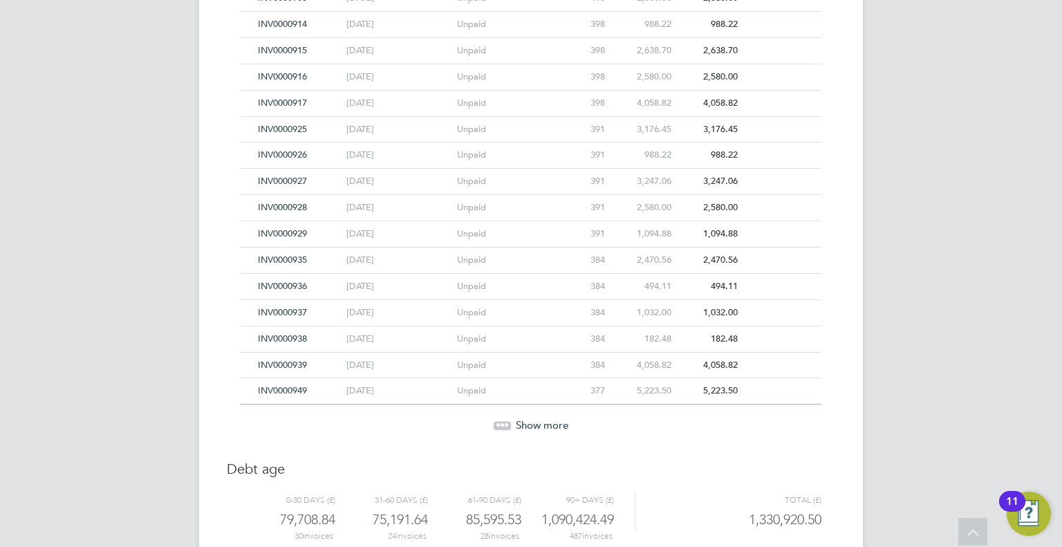
click at [537, 418] on span "Show more" at bounding box center [542, 424] width 53 height 13
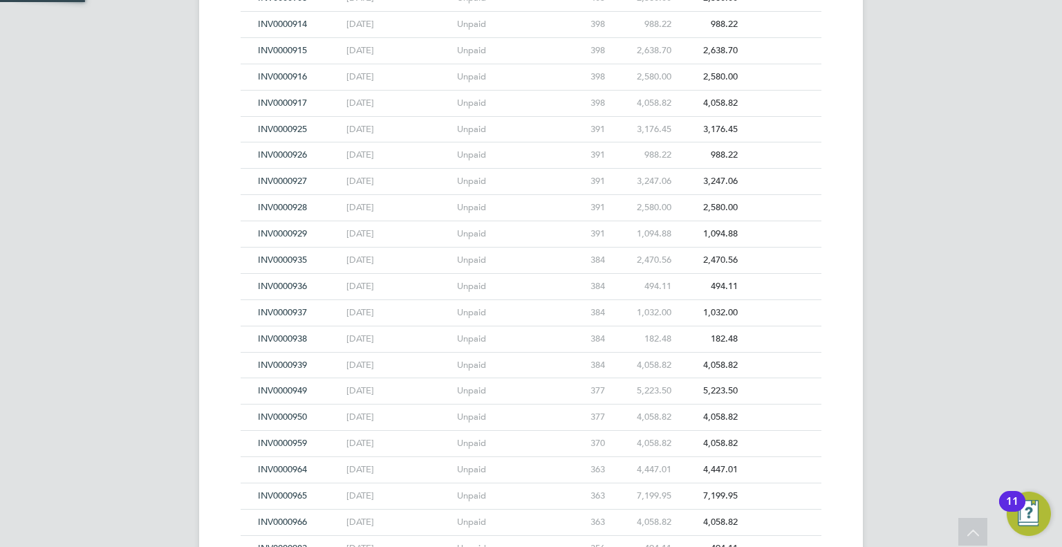
scroll to position [8818, 0]
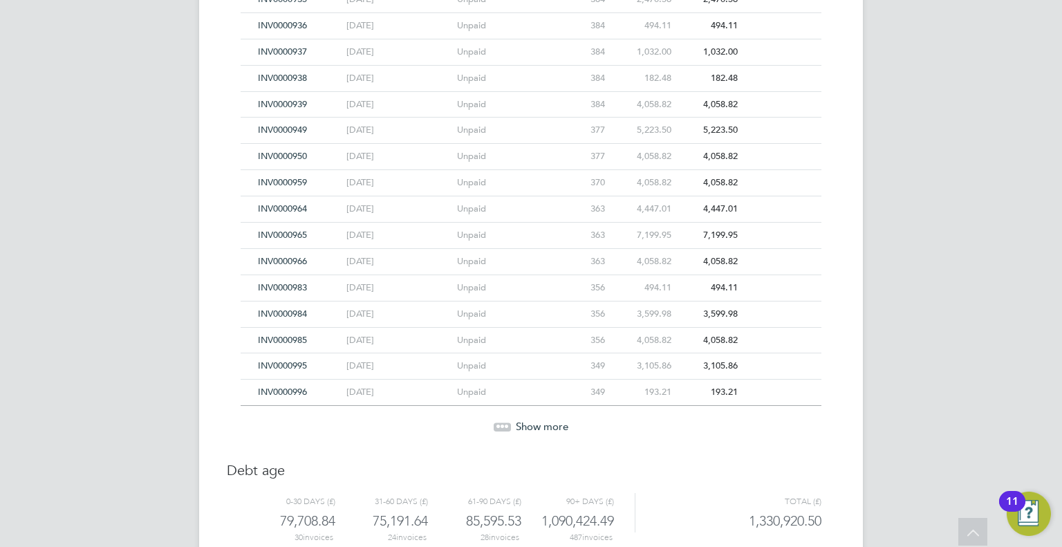
click at [537, 420] on span "Show more" at bounding box center [542, 426] width 53 height 13
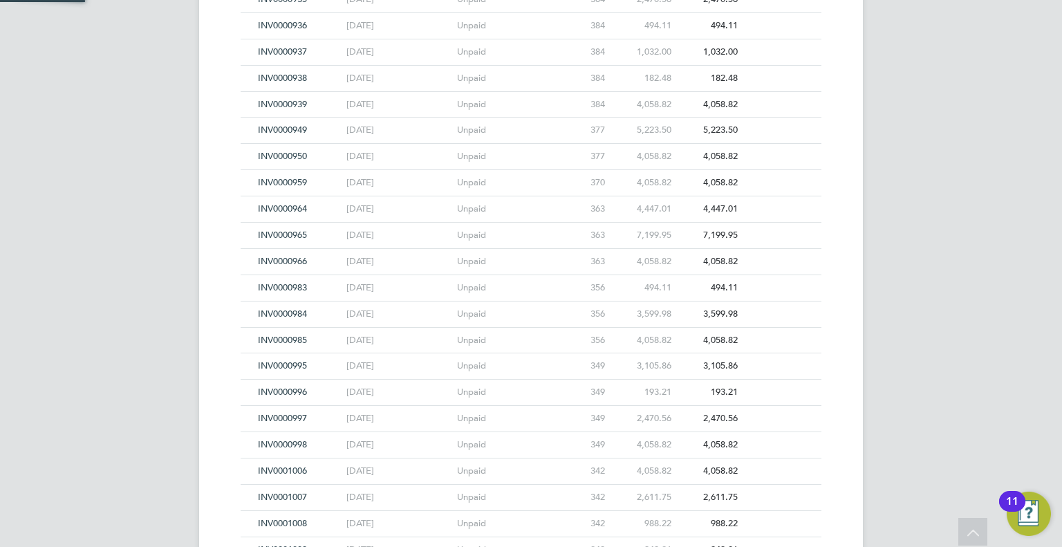
scroll to position [9079, 0]
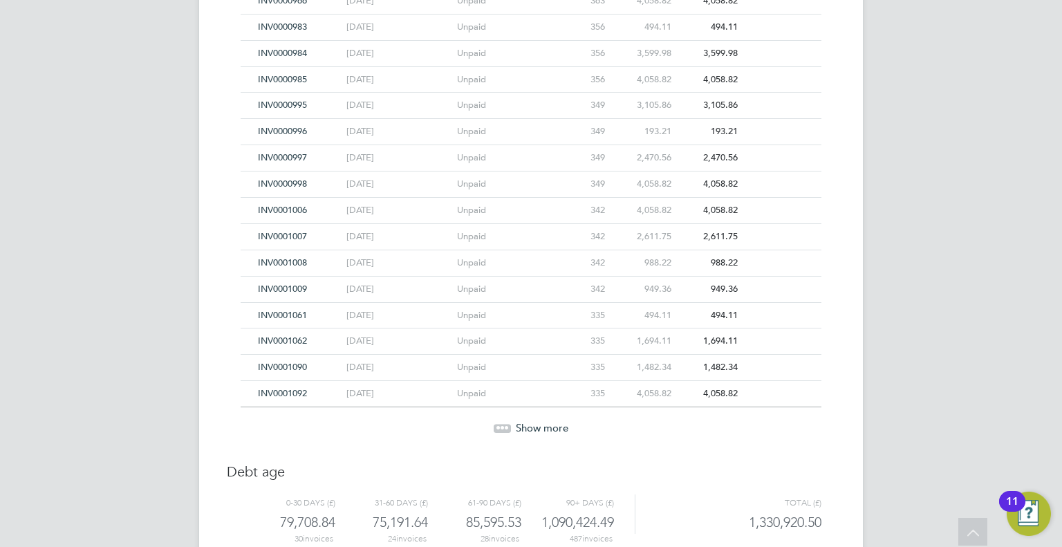
click at [537, 421] on span "Show more" at bounding box center [542, 427] width 53 height 13
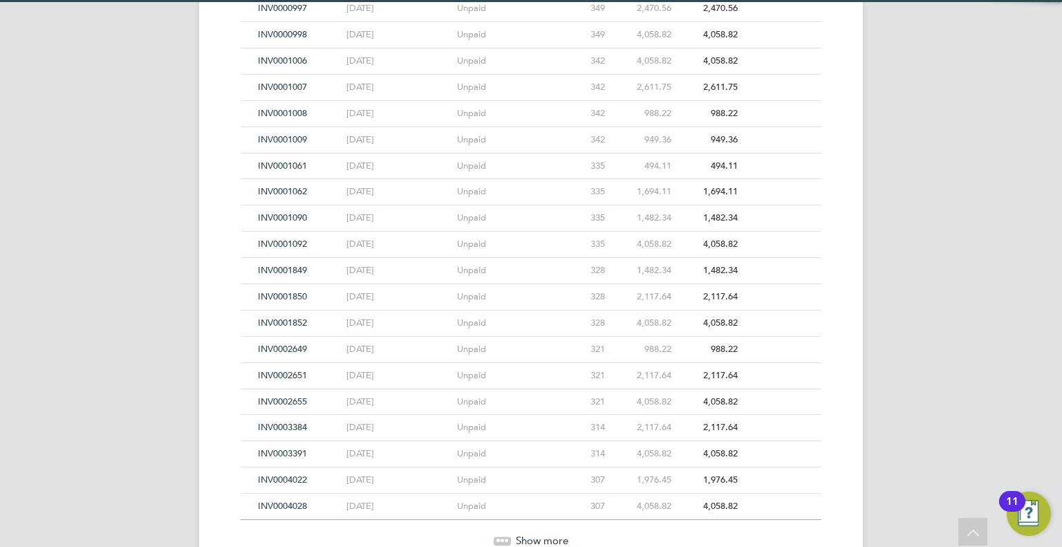
scroll to position [9339, 0]
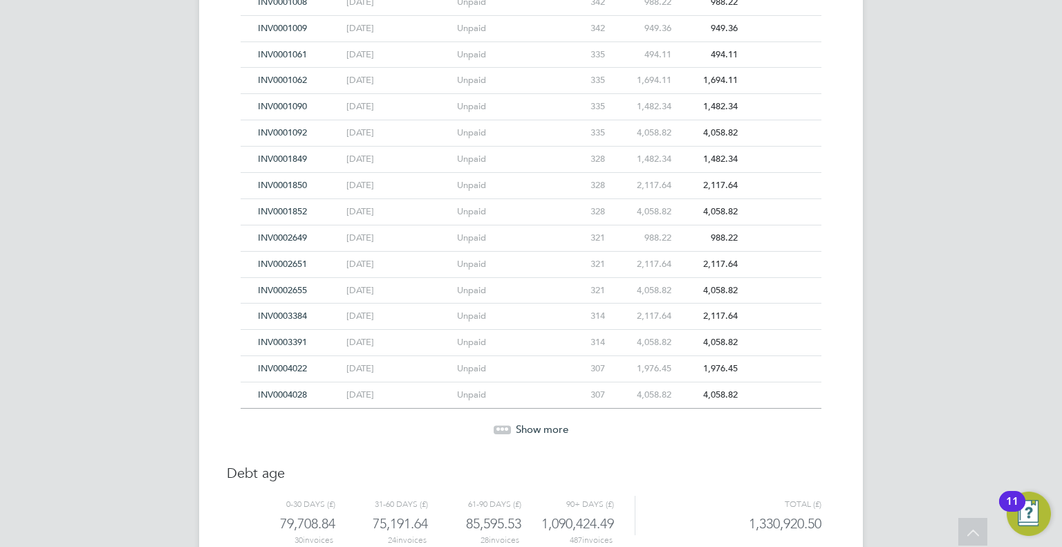
click at [539, 423] on span "Show more" at bounding box center [542, 429] width 53 height 13
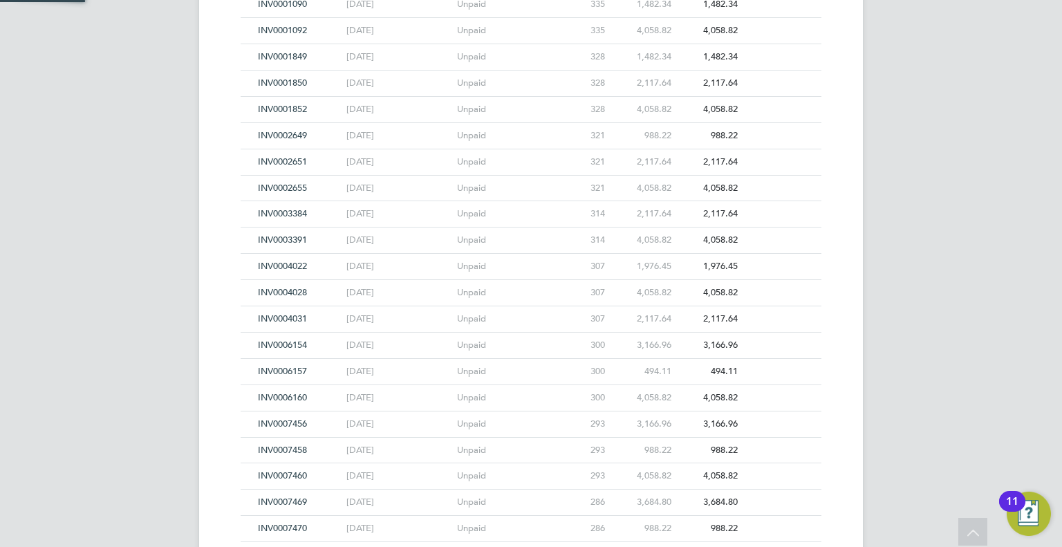
scroll to position [9600, 0]
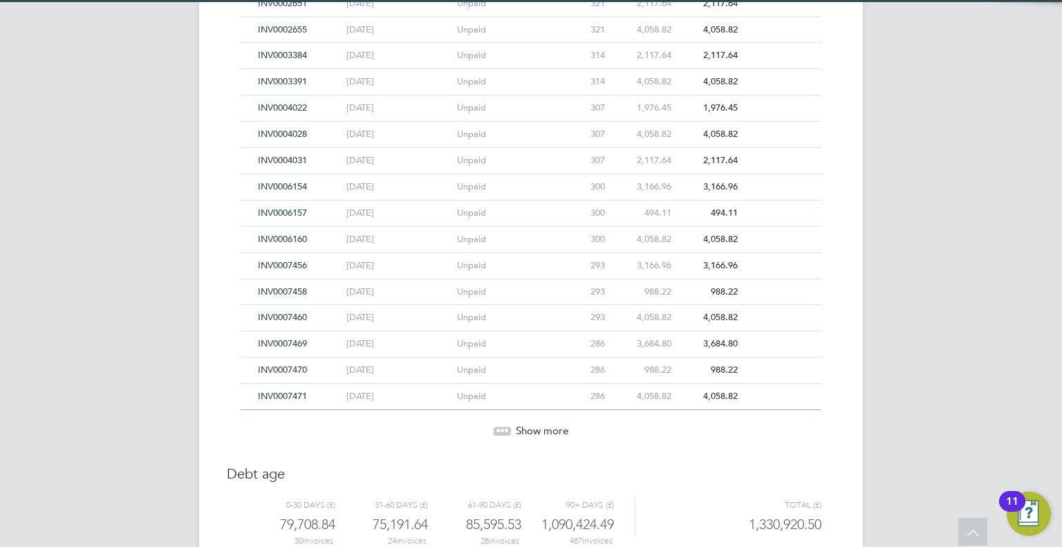
click at [539, 424] on span "Show more" at bounding box center [542, 430] width 53 height 13
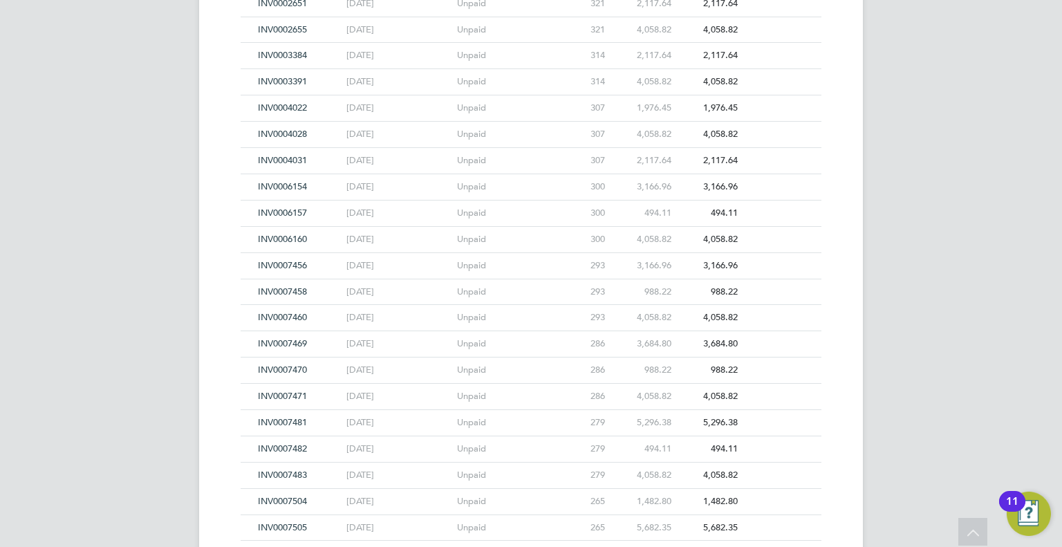
scroll to position [9861, 0]
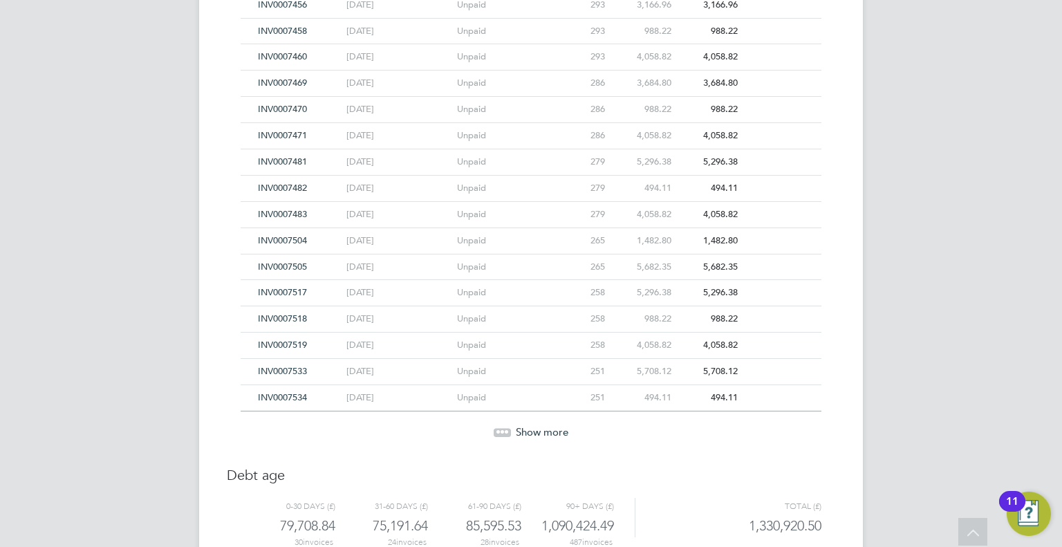
click at [542, 425] on span "Show more" at bounding box center [542, 431] width 53 height 13
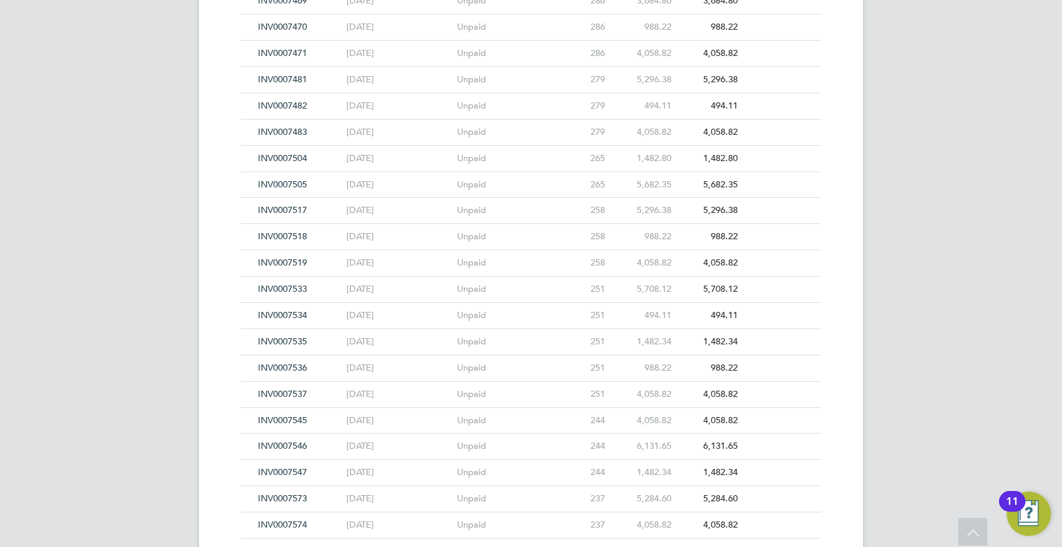
scroll to position [10122, 0]
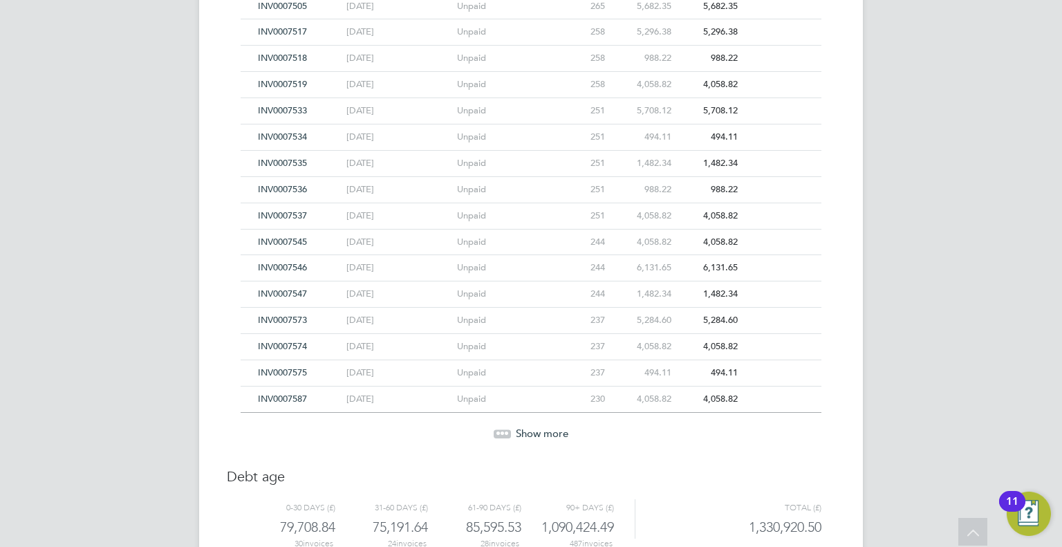
click at [542, 427] on span "Show more" at bounding box center [542, 433] width 53 height 13
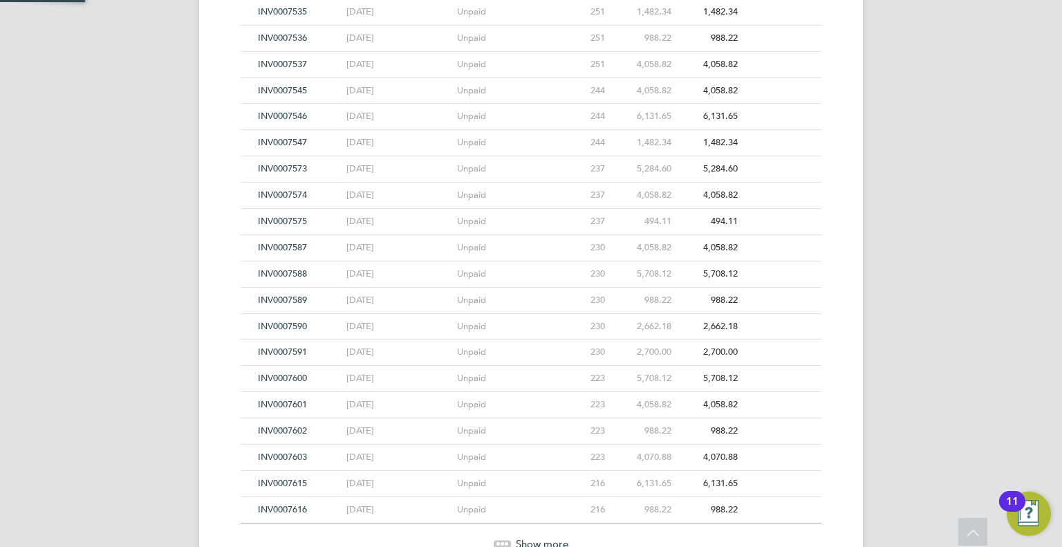
scroll to position [0, 0]
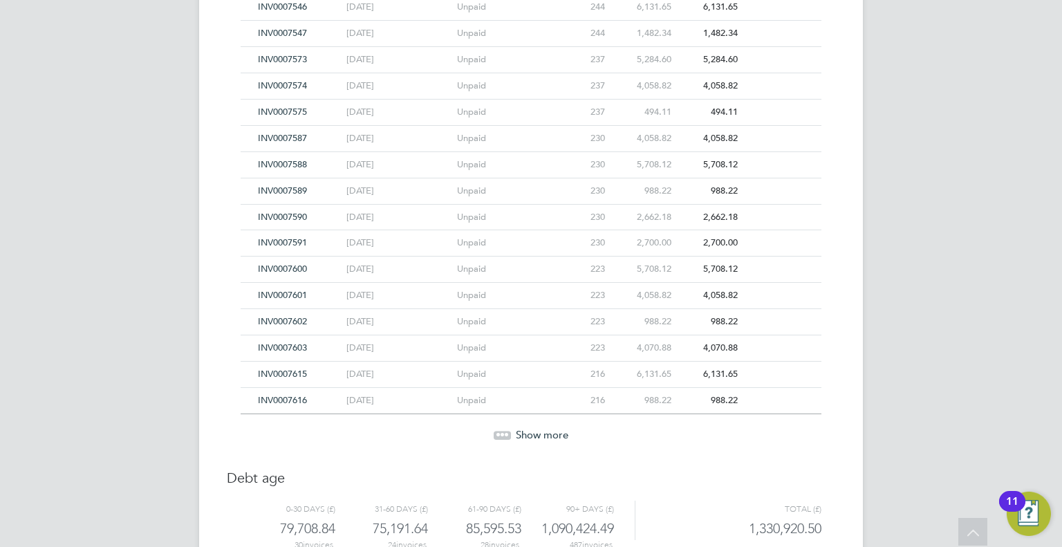
click at [542, 428] on span "Show more" at bounding box center [542, 434] width 53 height 13
click at [542, 429] on span "Show more" at bounding box center [542, 435] width 53 height 13
click at [542, 430] on span "Show more" at bounding box center [542, 436] width 53 height 13
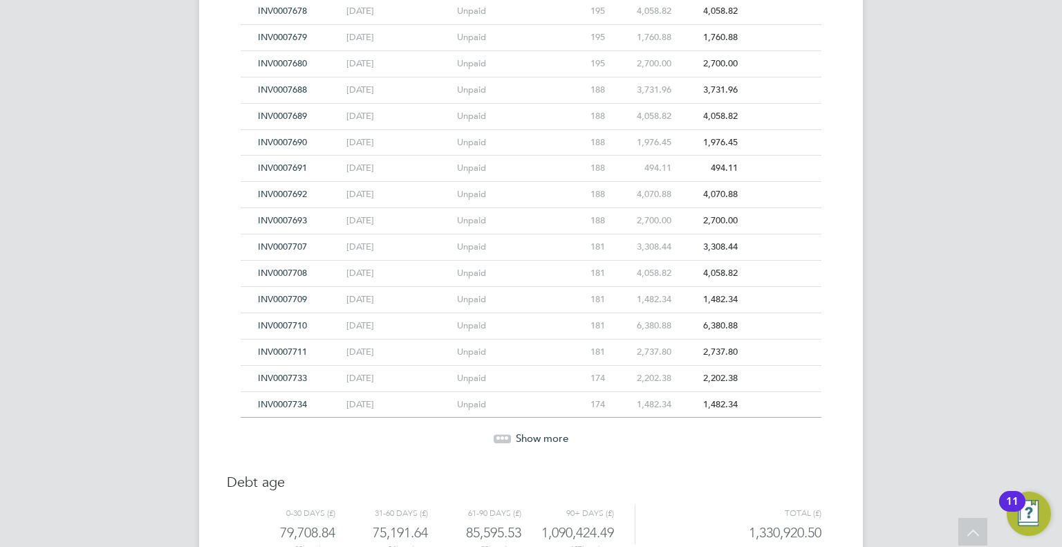
click at [542, 432] on span "Show more" at bounding box center [542, 438] width 53 height 13
click at [542, 433] on span "Show more" at bounding box center [542, 439] width 53 height 13
click at [542, 434] on span "Show more" at bounding box center [542, 440] width 53 height 13
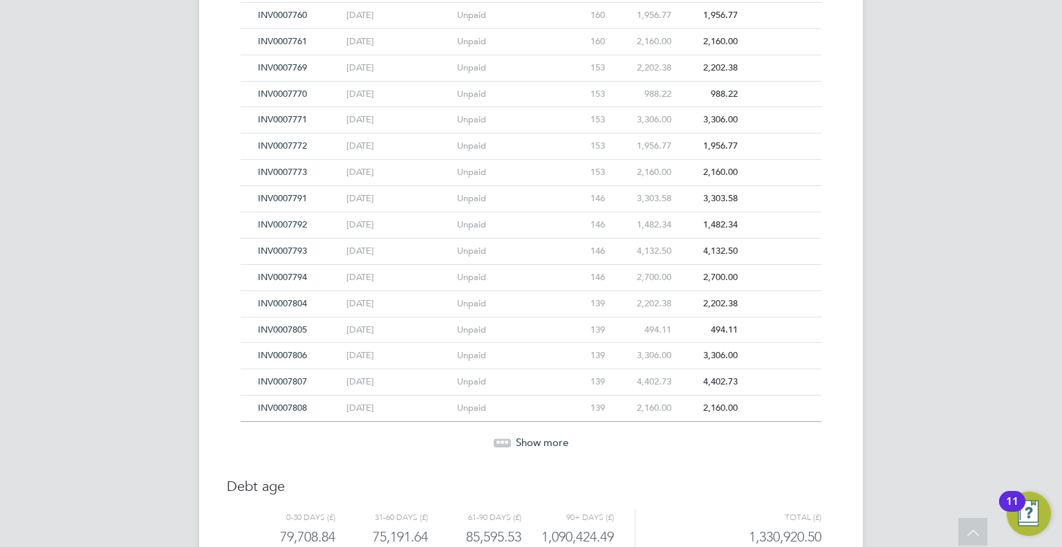
click at [542, 436] on span "Show more" at bounding box center [542, 442] width 53 height 13
click at [544, 437] on span "Show more" at bounding box center [542, 443] width 53 height 13
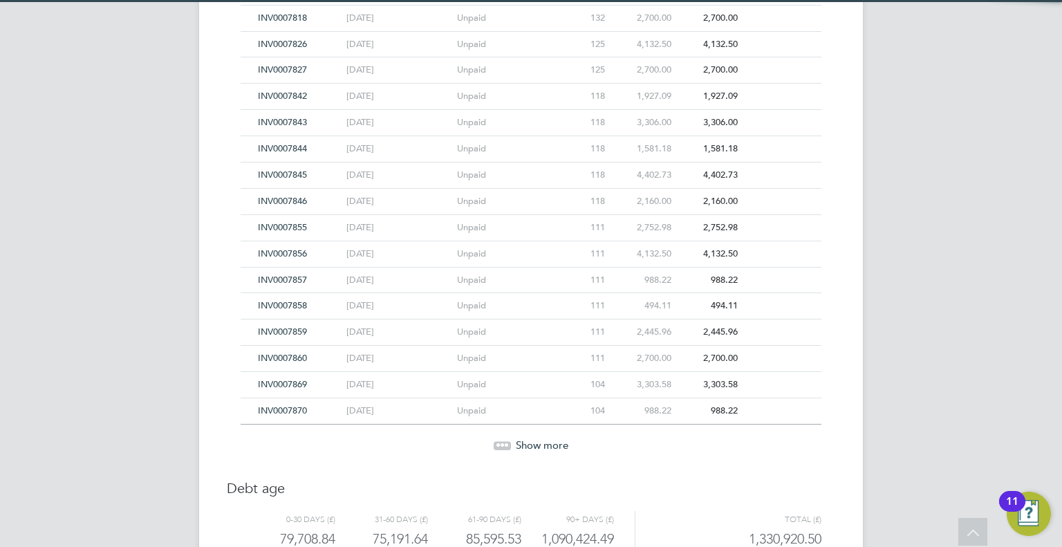
click at [544, 438] on span "Show more" at bounding box center [542, 444] width 53 height 13
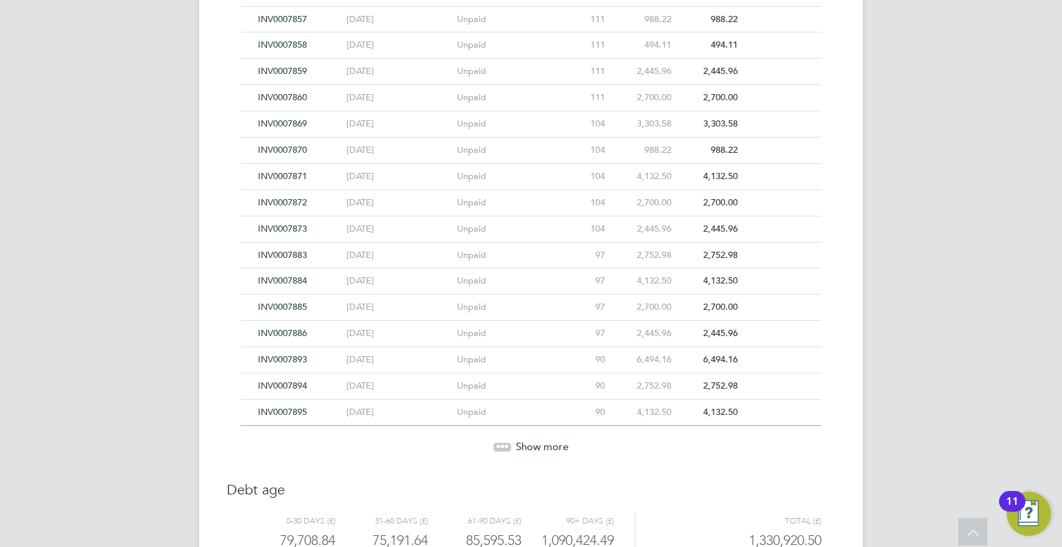
click at [544, 440] on span "Show more" at bounding box center [542, 446] width 53 height 13
click at [544, 441] on span "Show more" at bounding box center [542, 447] width 53 height 13
click at [544, 443] on span "Show more" at bounding box center [542, 449] width 53 height 13
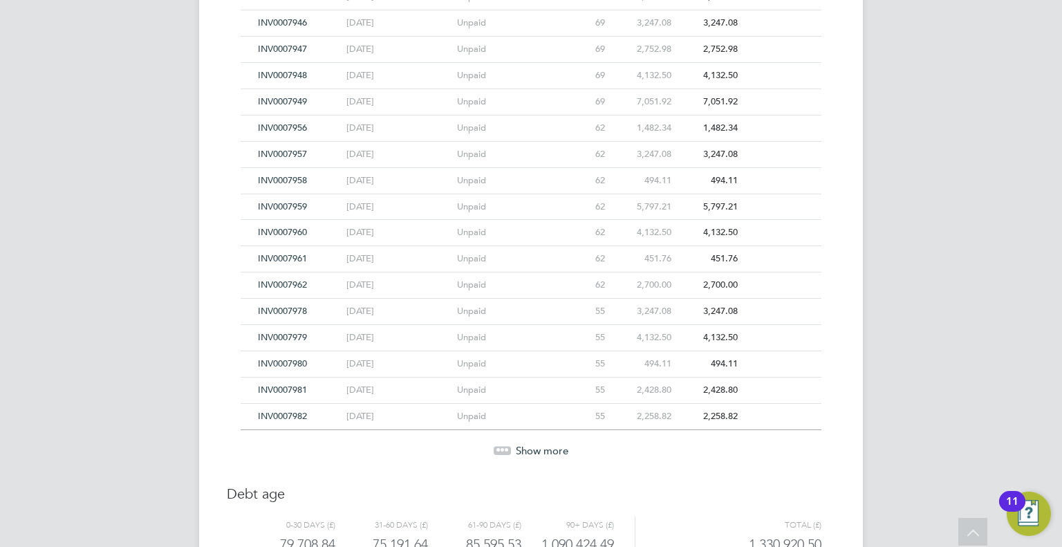
click at [544, 444] on span "Show more" at bounding box center [542, 450] width 53 height 13
click at [550, 445] on span "Show more" at bounding box center [542, 451] width 53 height 13
